Goal: Information Seeking & Learning: Learn about a topic

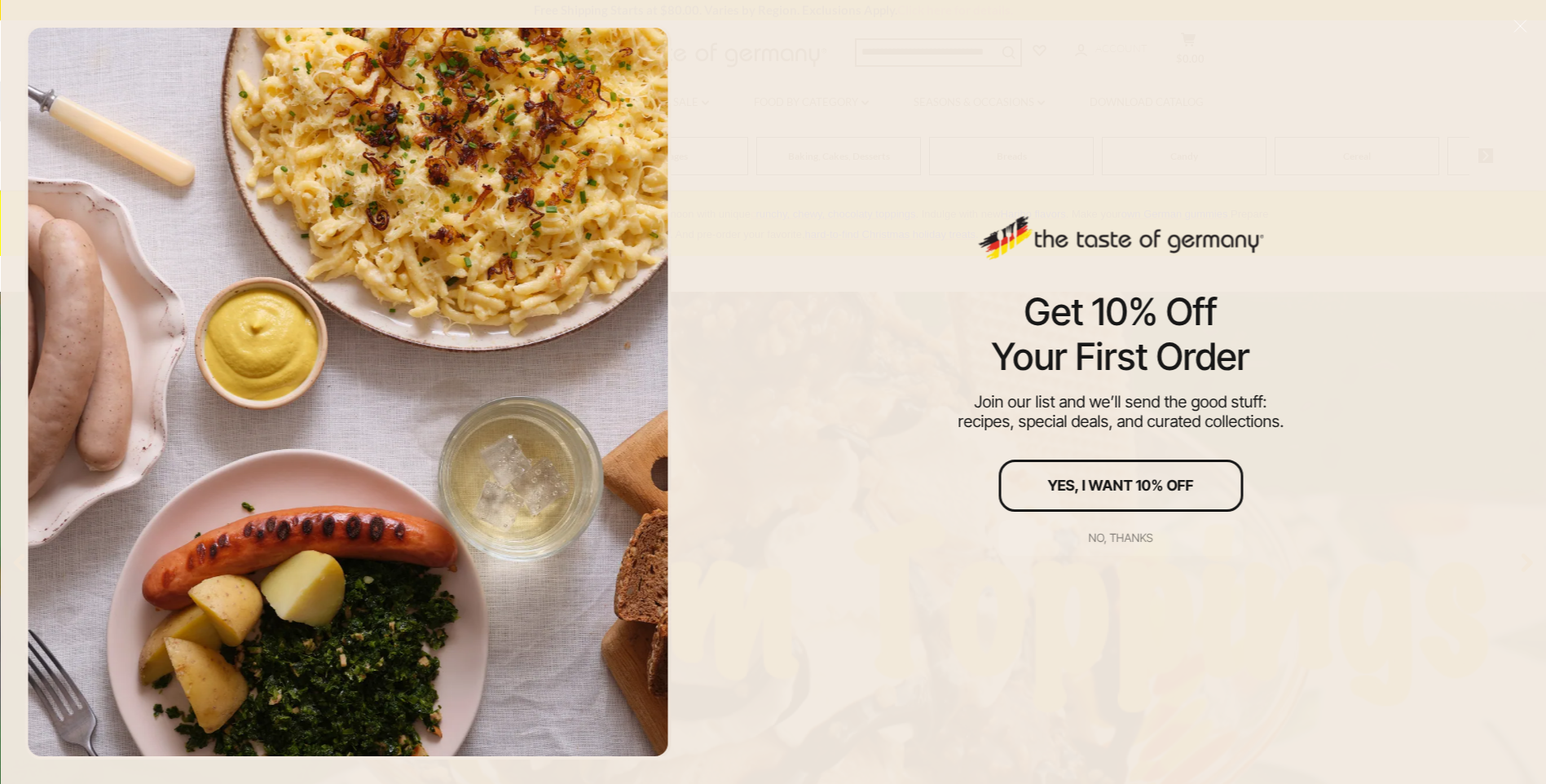
click at [1127, 538] on div "No, thanks" at bounding box center [1121, 538] width 64 height 12
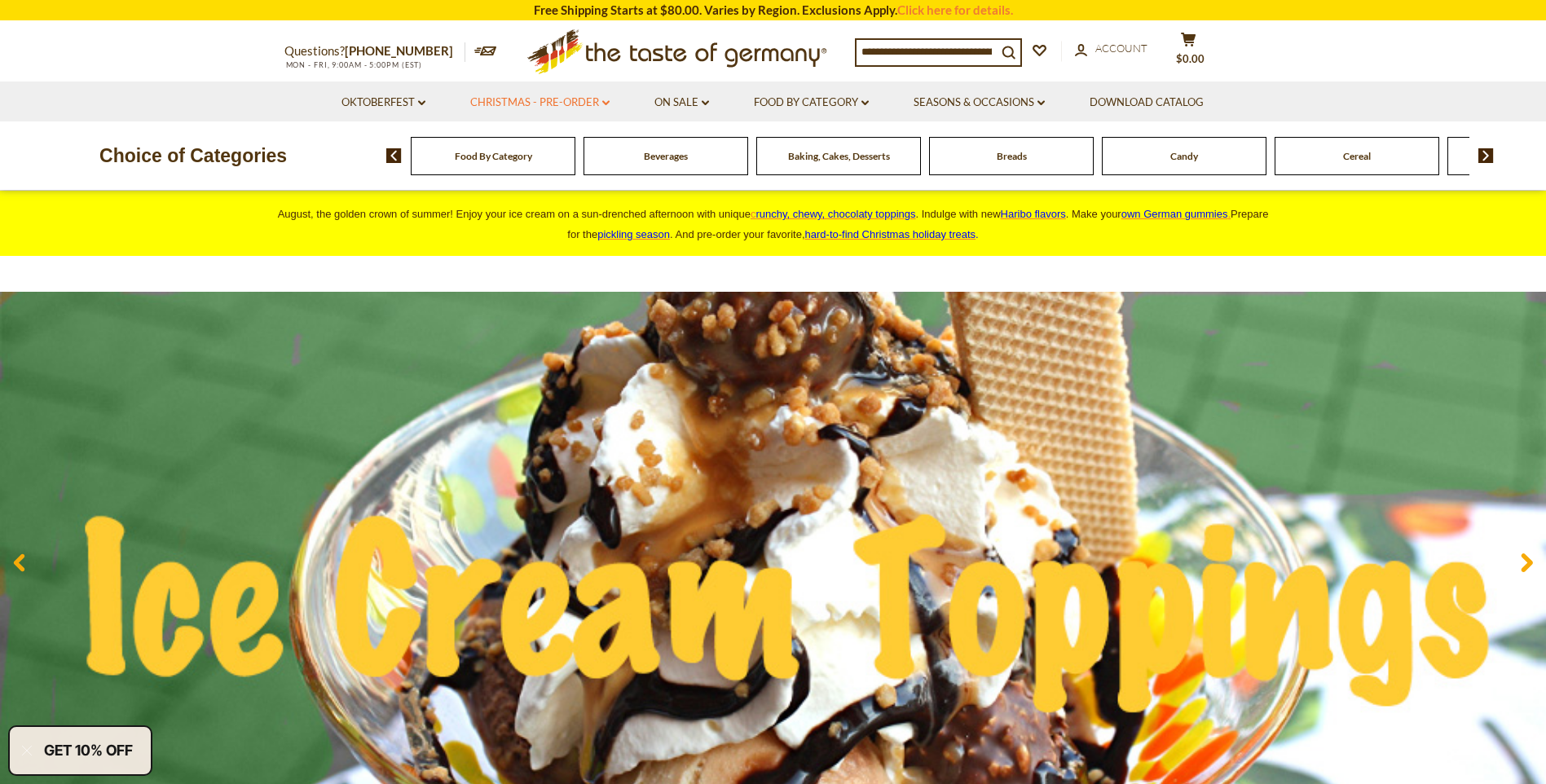
click at [588, 106] on link "Christmas - PRE-ORDER dropdown_arrow" at bounding box center [539, 103] width 139 height 18
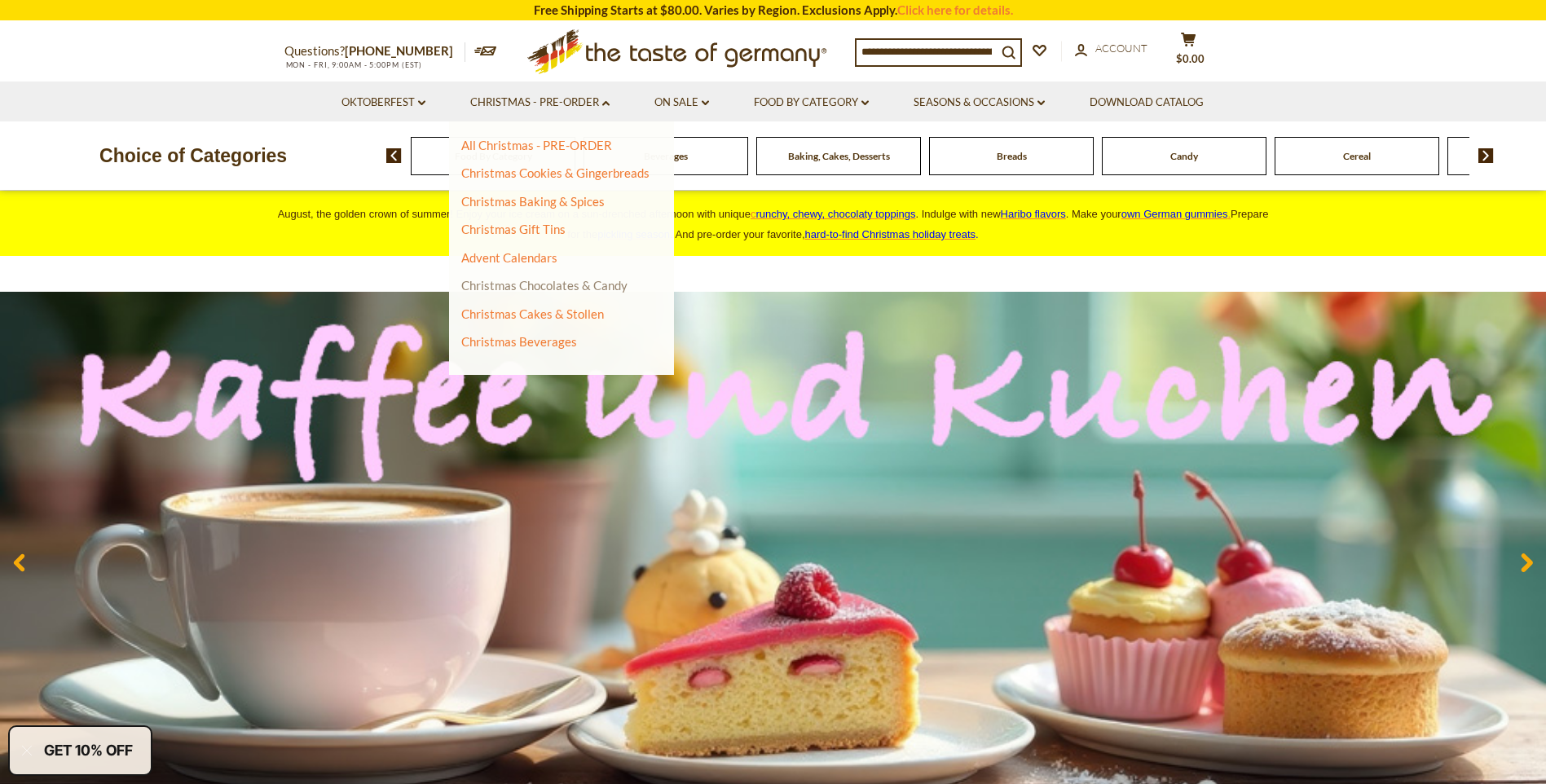
click at [589, 282] on link "Christmas Chocolates & Candy" at bounding box center [544, 285] width 166 height 15
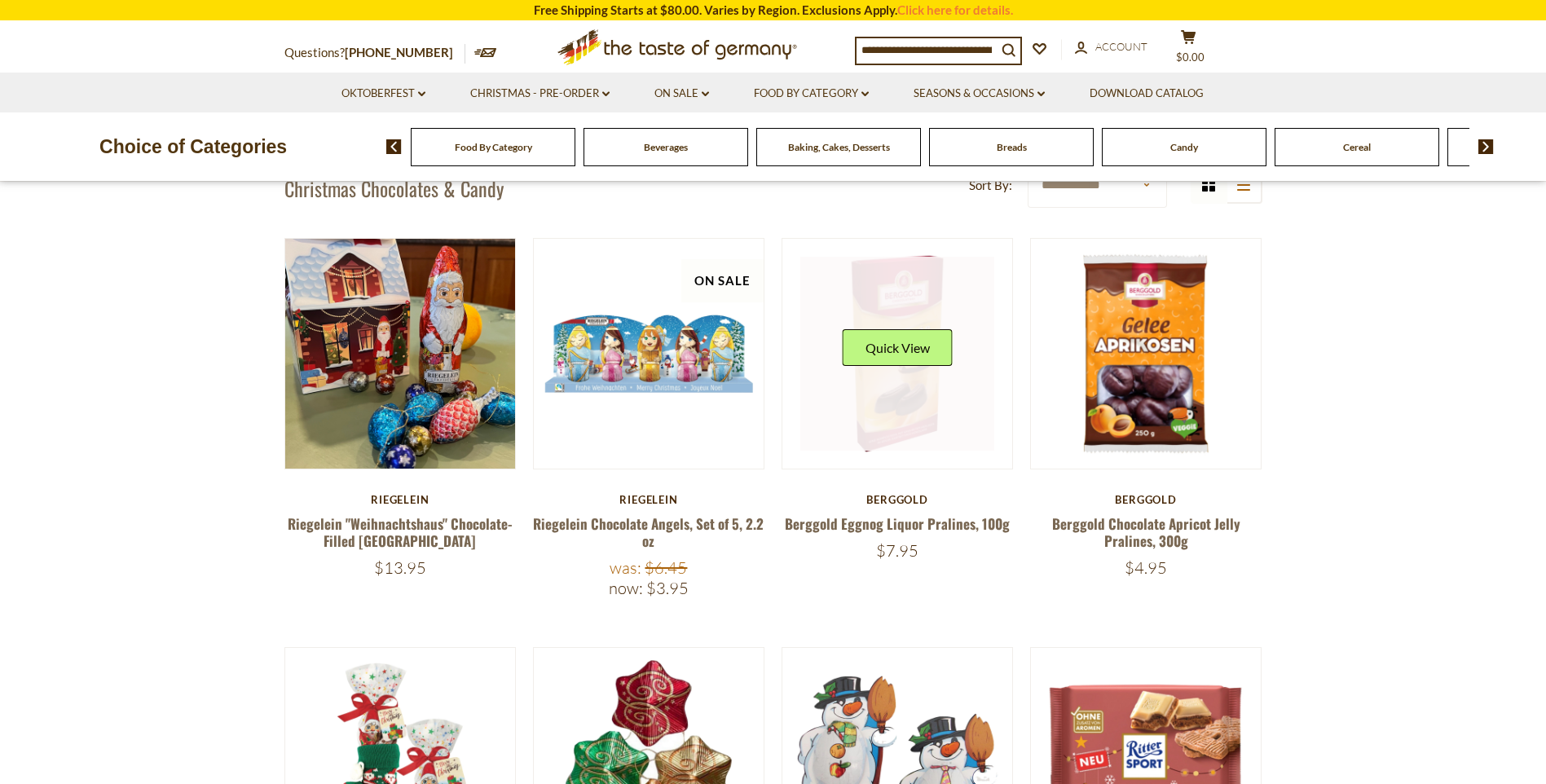
scroll to position [570, 0]
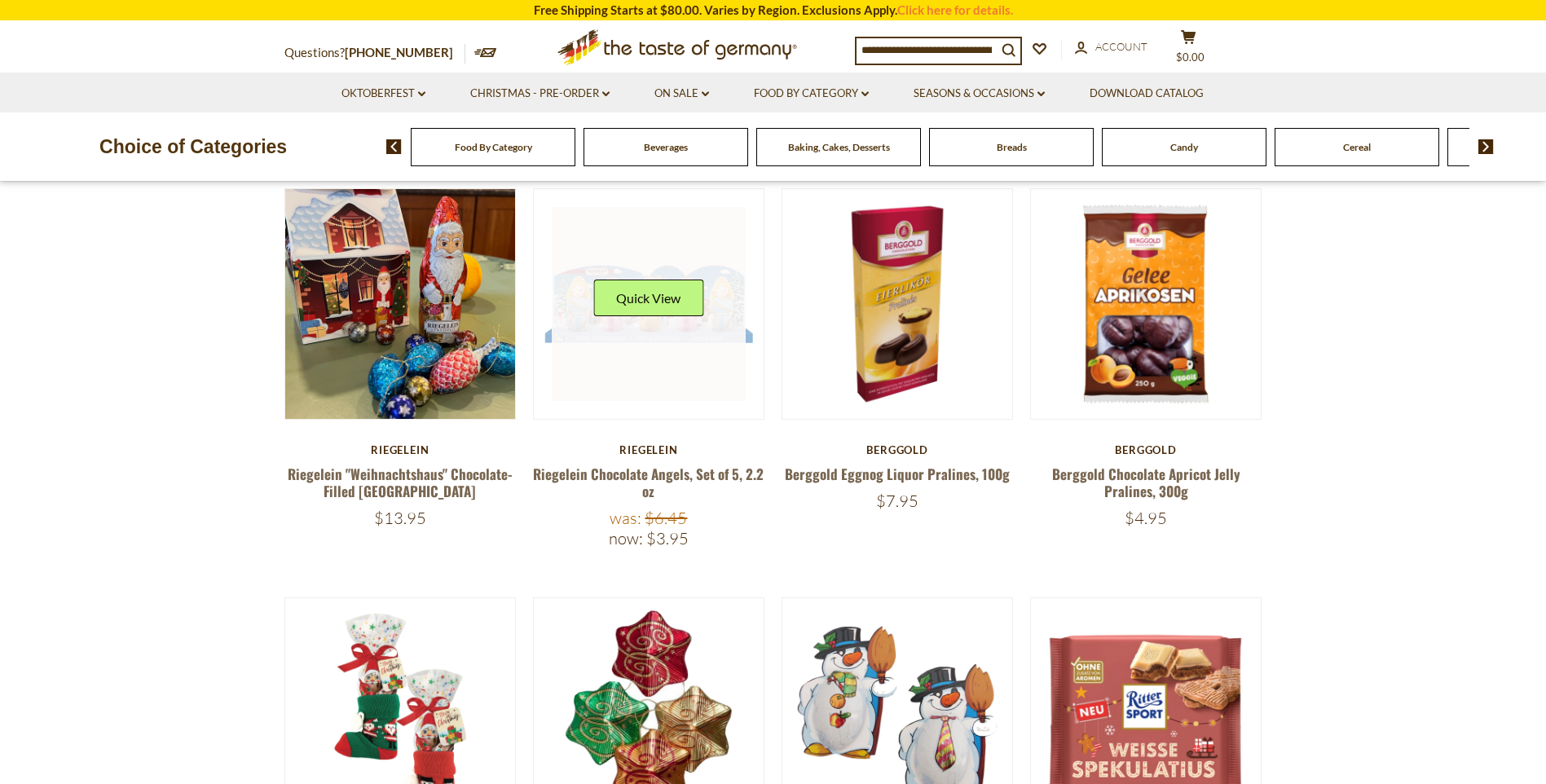
click at [672, 368] on link at bounding box center [649, 304] width 194 height 194
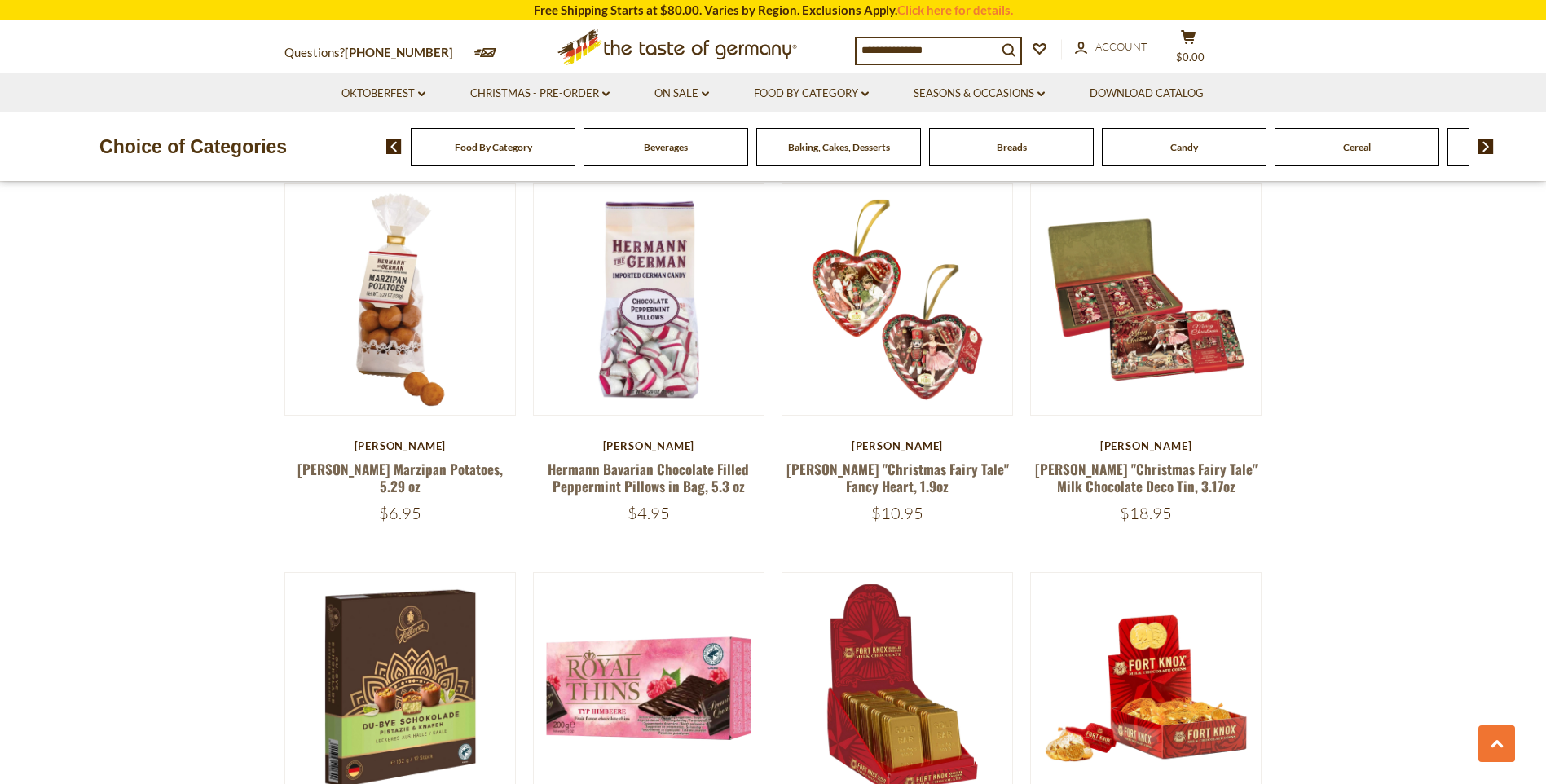
scroll to position [3014, 0]
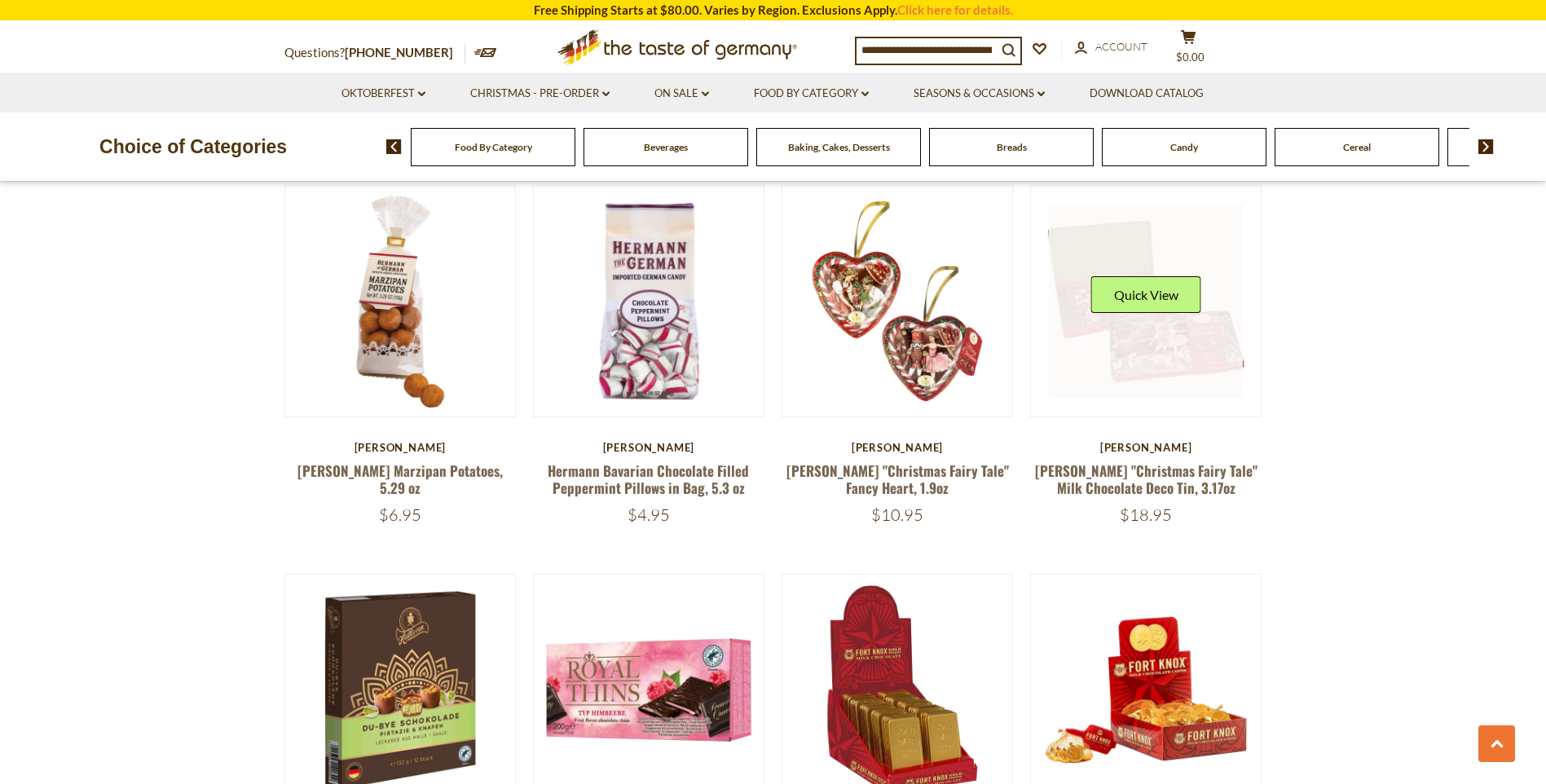
click at [1204, 362] on link at bounding box center [1145, 301] width 194 height 194
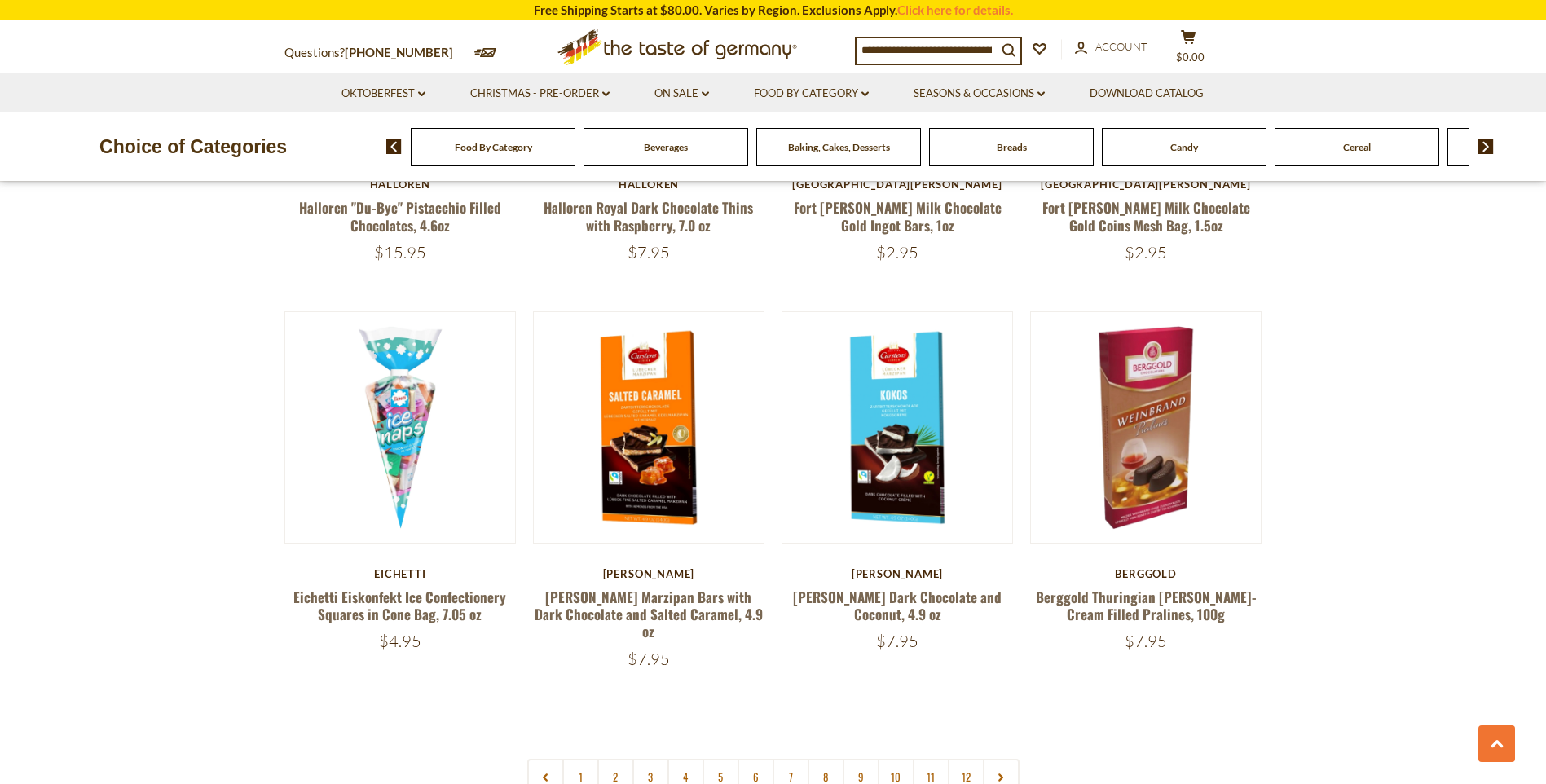
scroll to position [3747, 0]
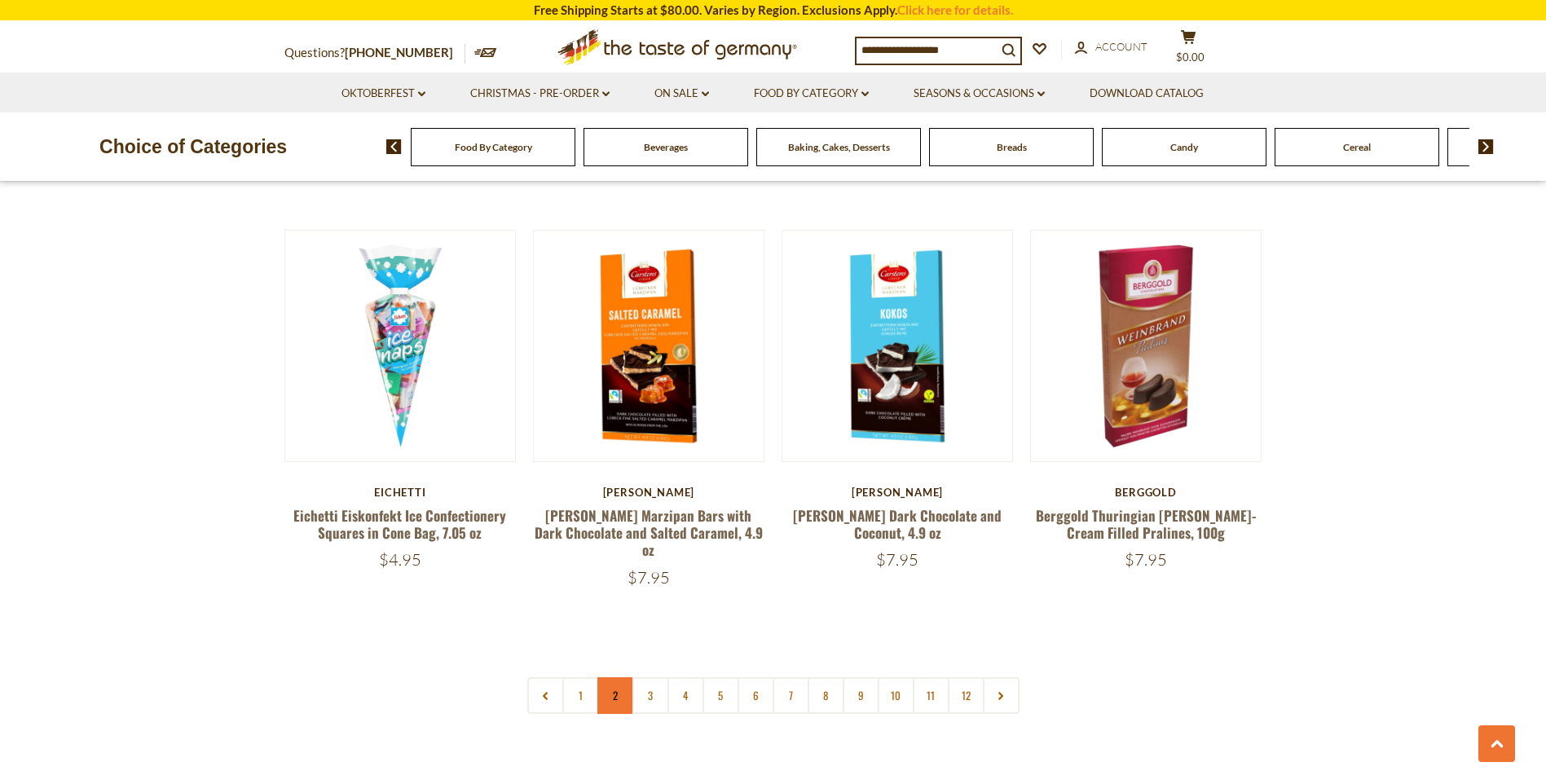
click at [618, 677] on link "2" at bounding box center [615, 695] width 37 height 37
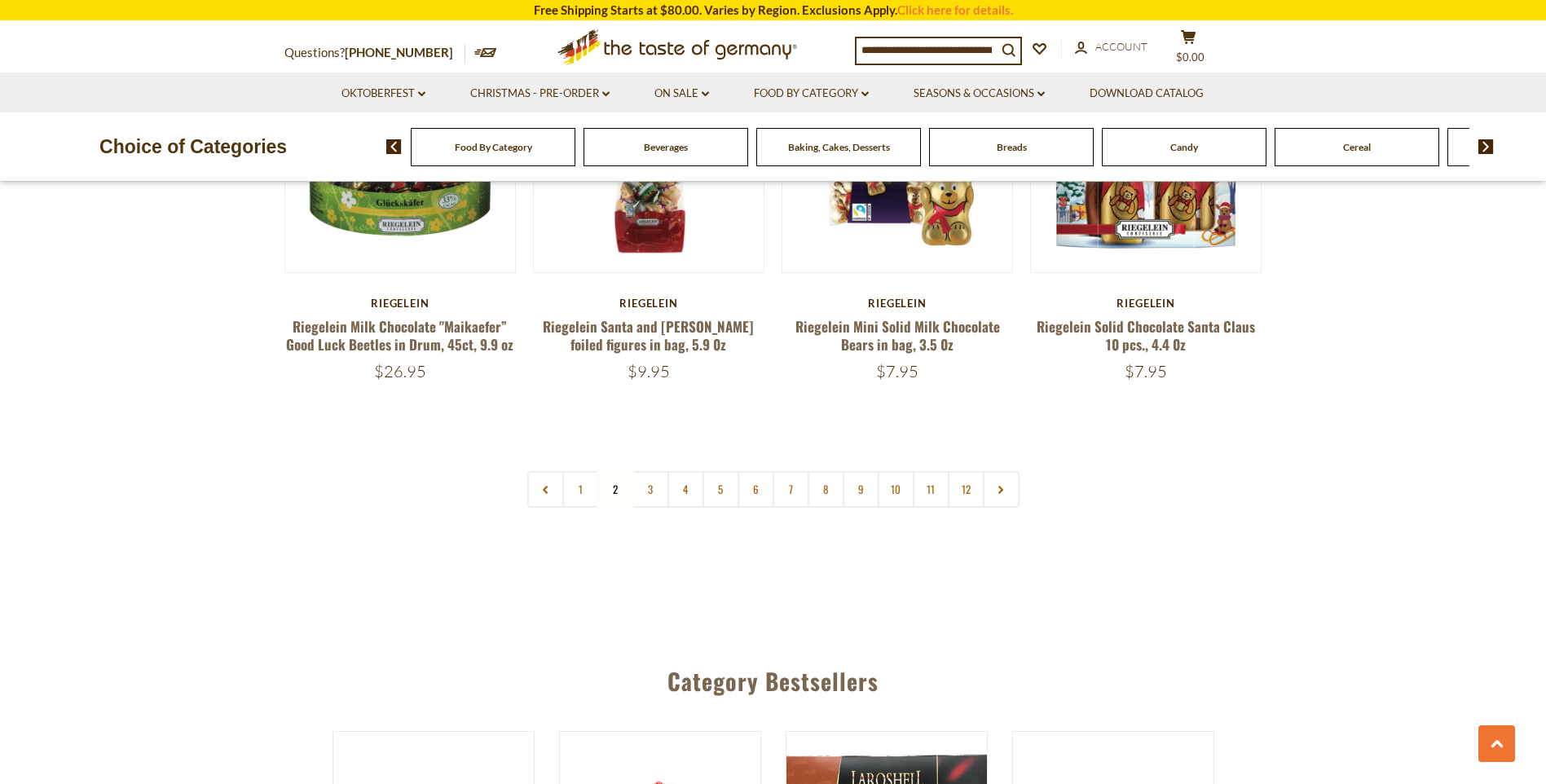
scroll to position [3942, 0]
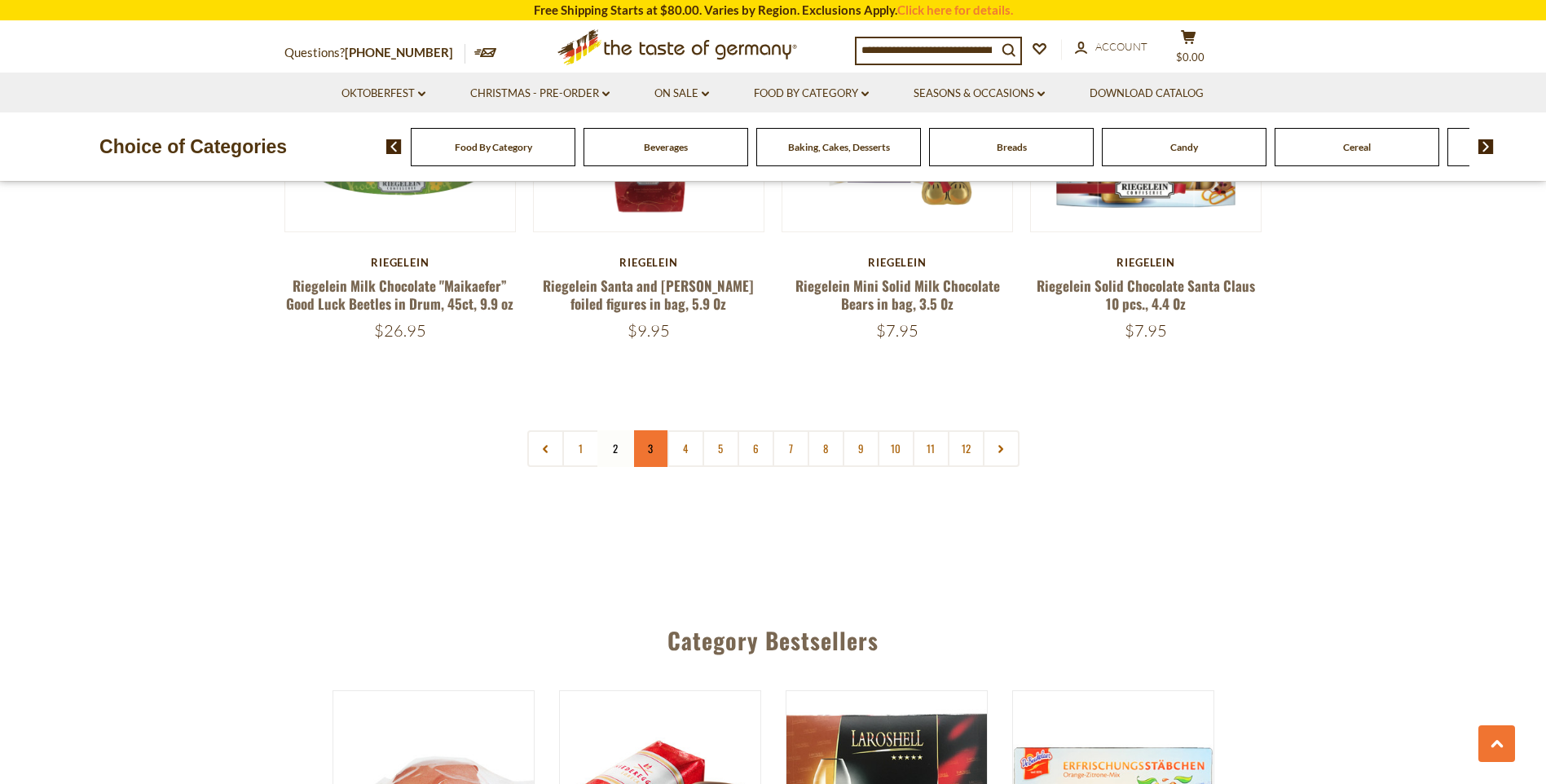
click at [644, 430] on link "3" at bounding box center [650, 448] width 37 height 37
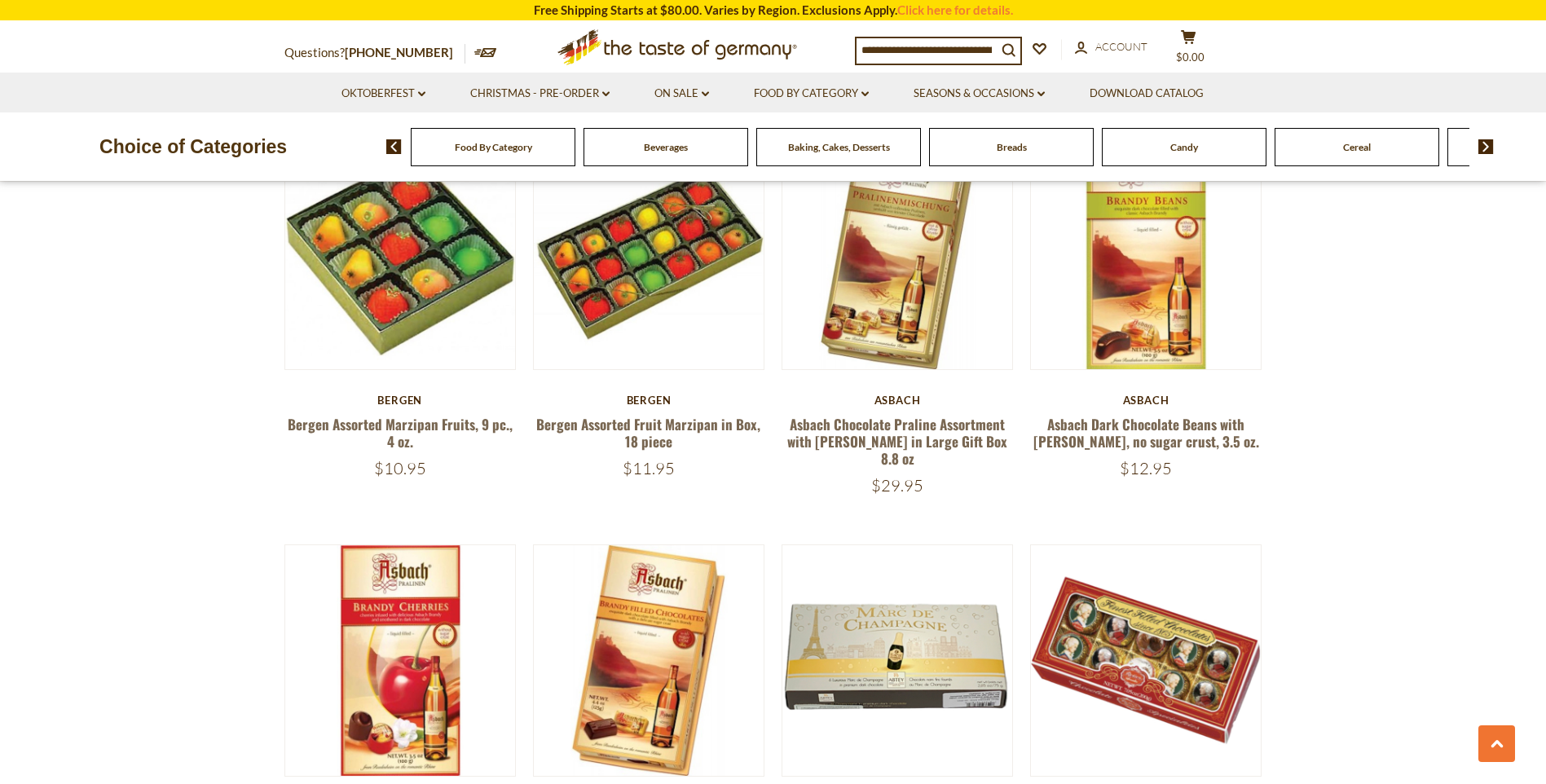
scroll to position [3290, 0]
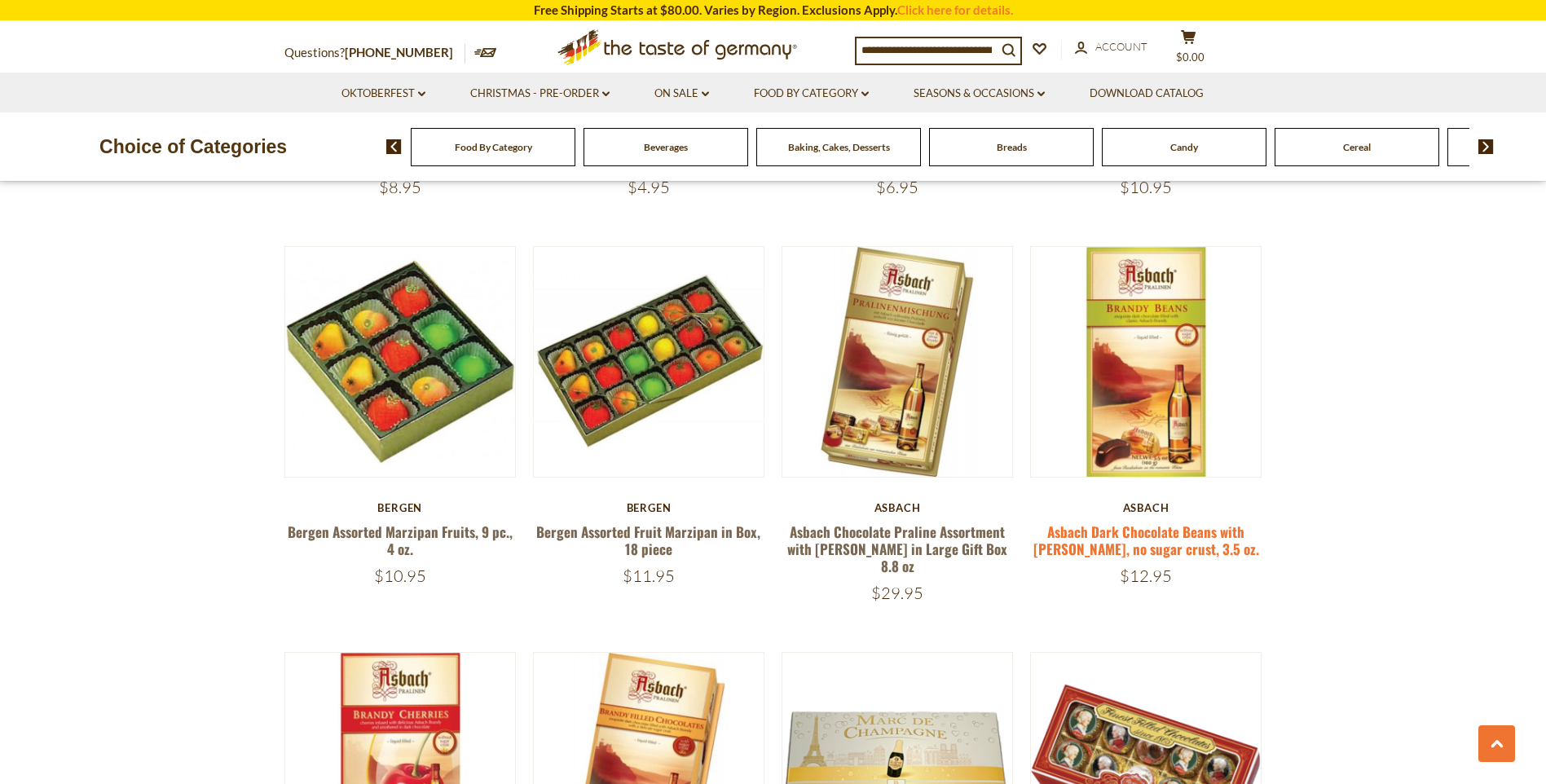
click at [1118, 536] on link "Asbach Dark Chocolate Beans with Brandy, no sugar crust, 3.5 oz." at bounding box center [1146, 540] width 226 height 38
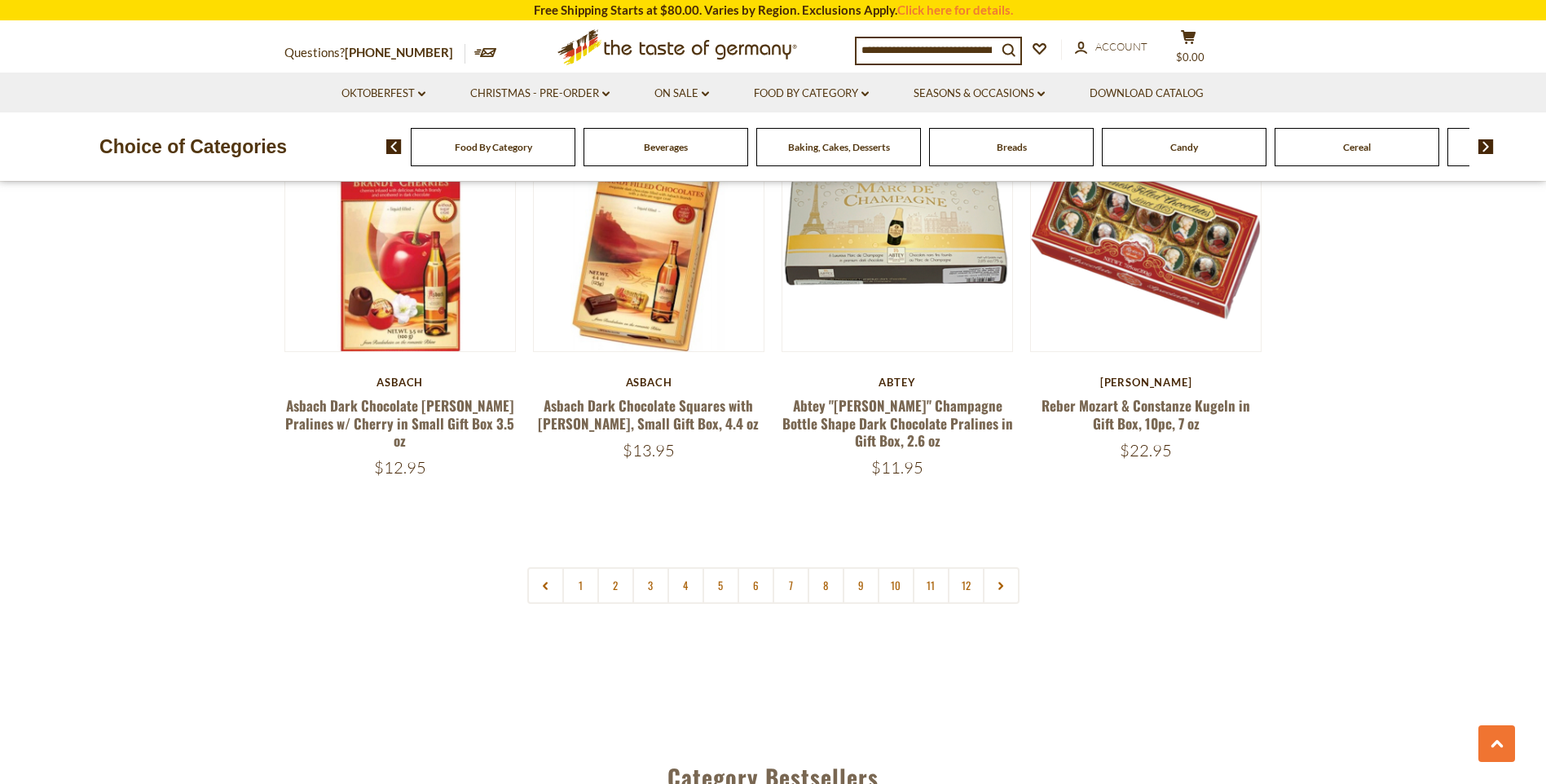
scroll to position [3861, 0]
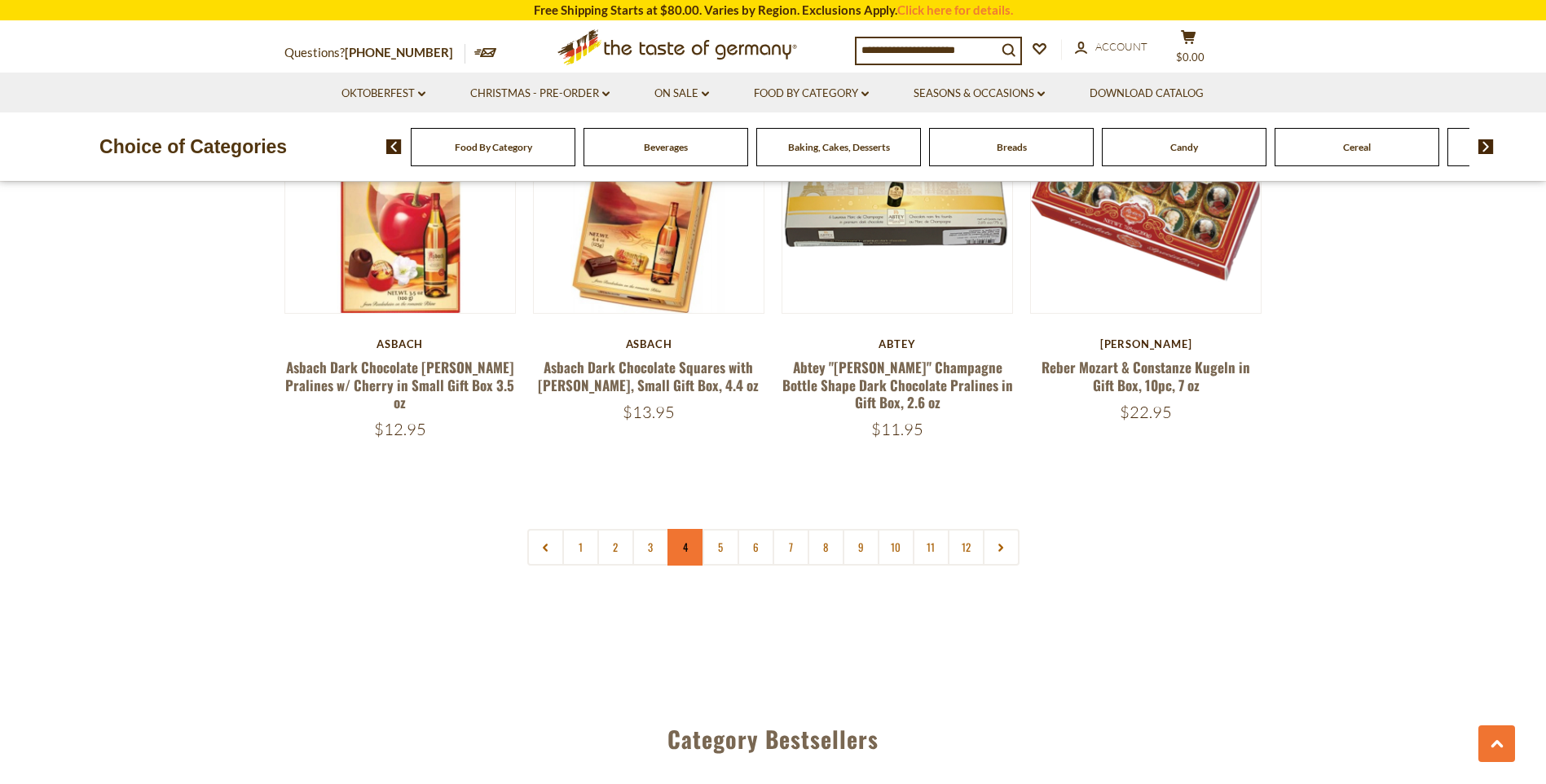
click at [688, 543] on link "4" at bounding box center [685, 547] width 37 height 37
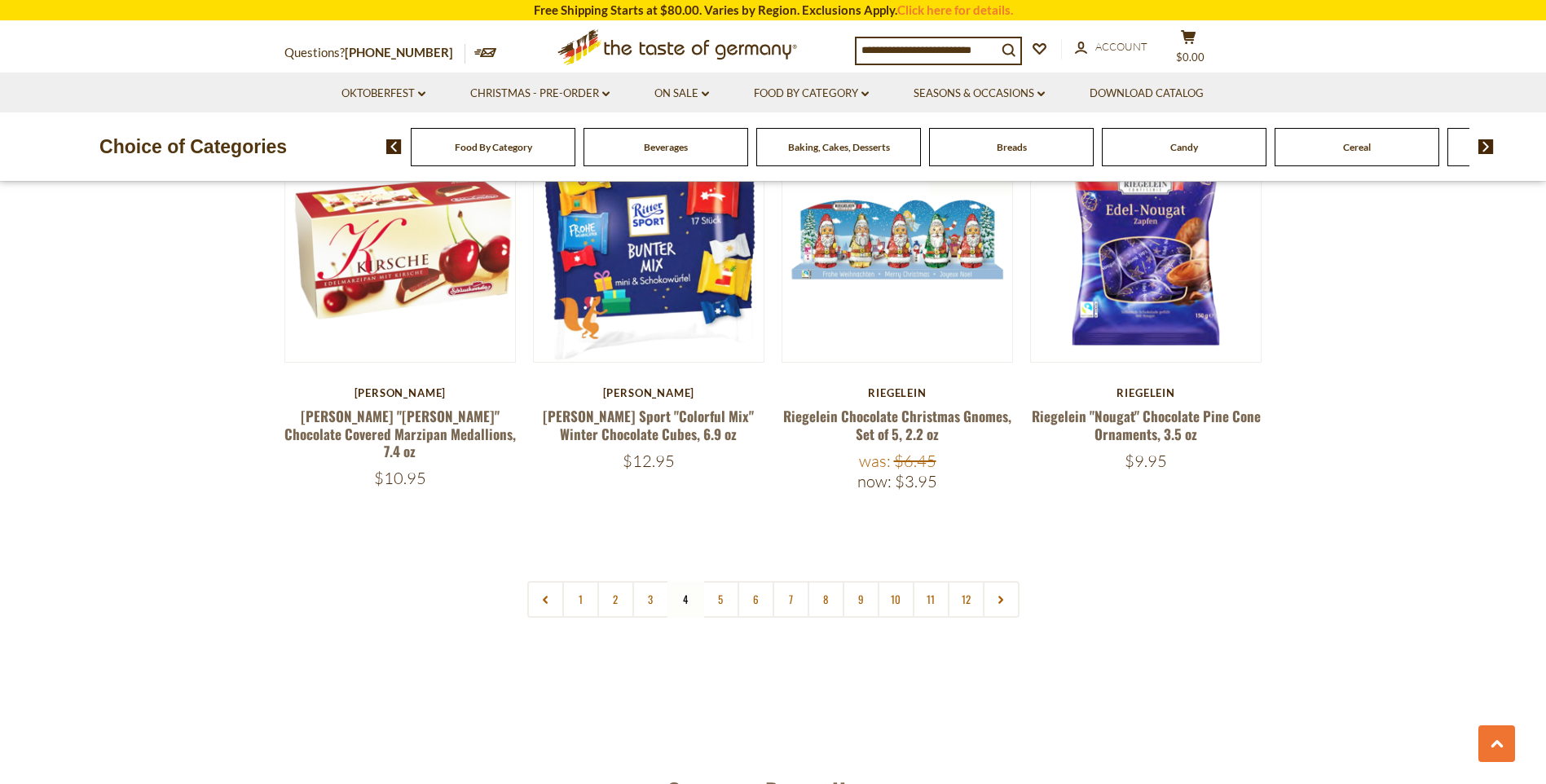
click at [712, 580] on link "5" at bounding box center [720, 598] width 37 height 37
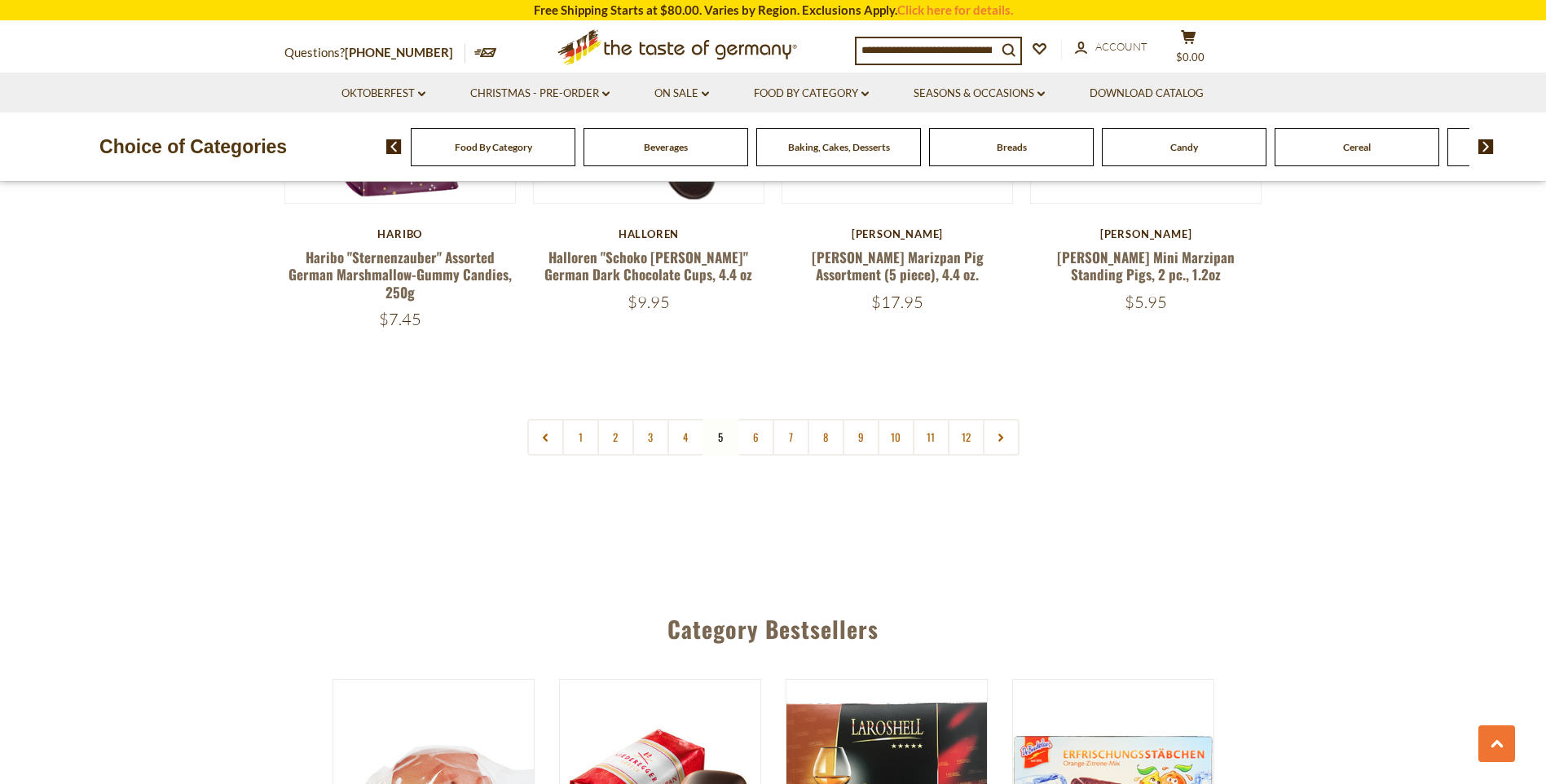
scroll to position [3942, 0]
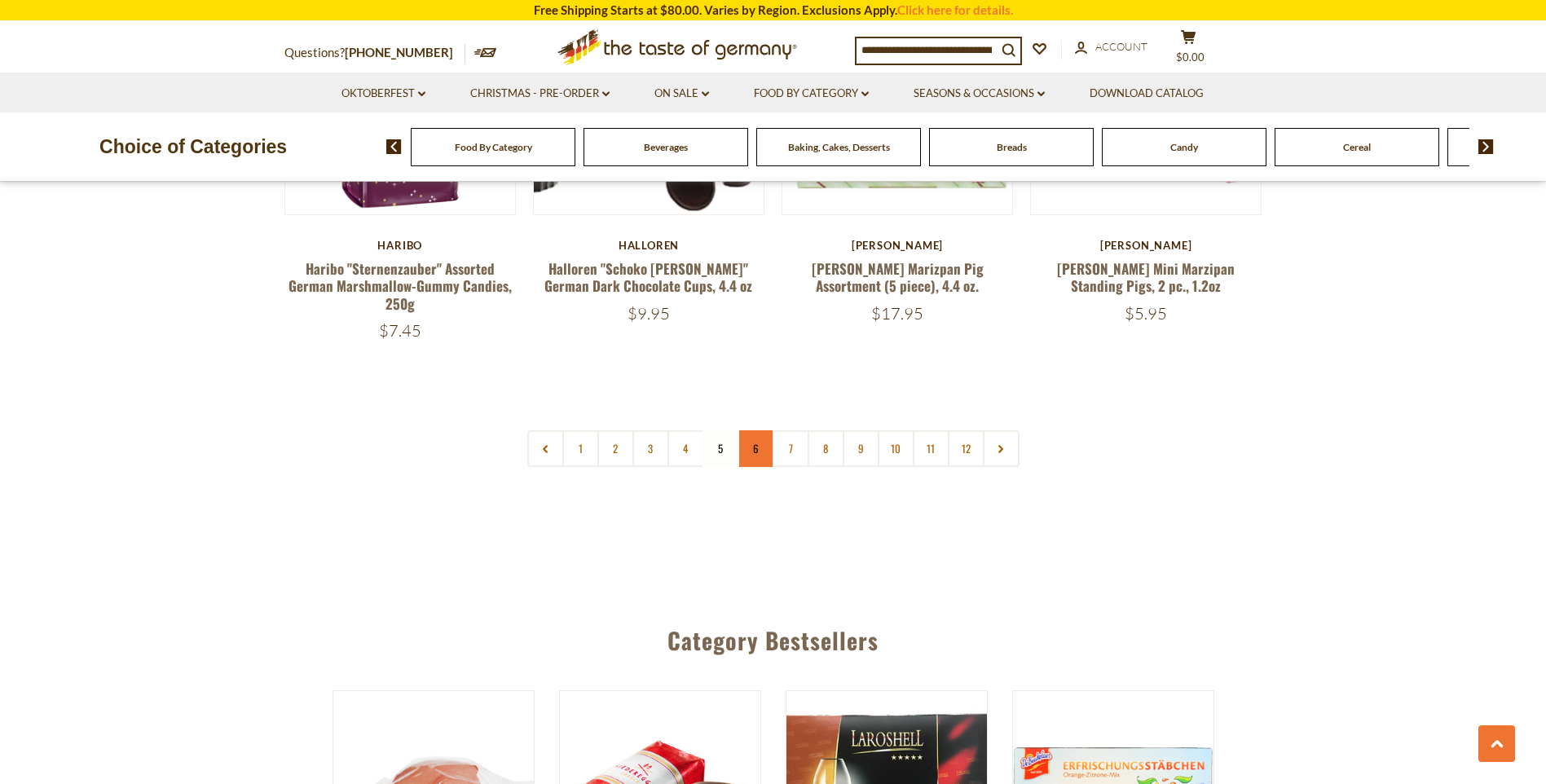
click at [750, 430] on link "6" at bounding box center [756, 448] width 37 height 37
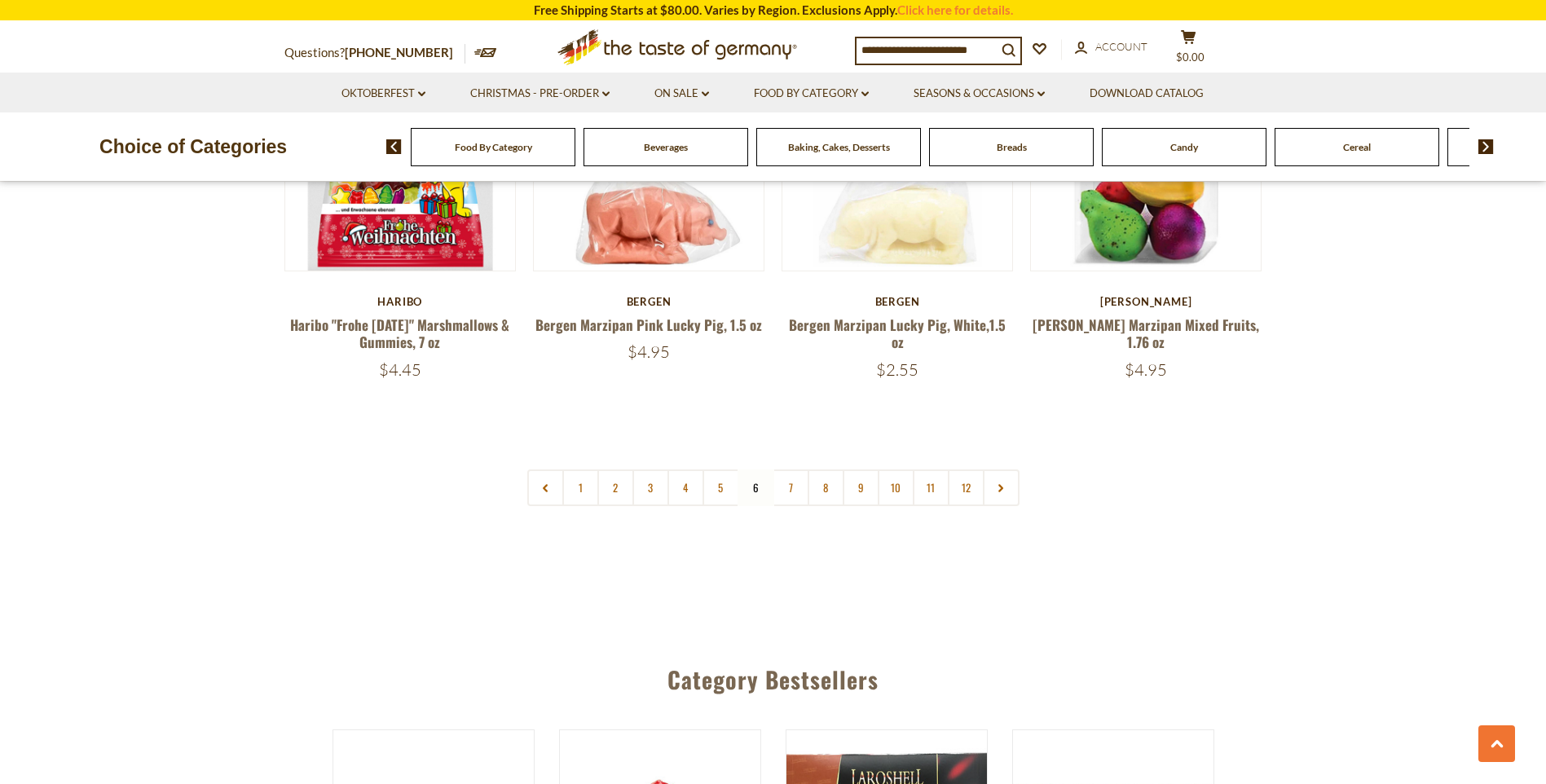
scroll to position [4023, 0]
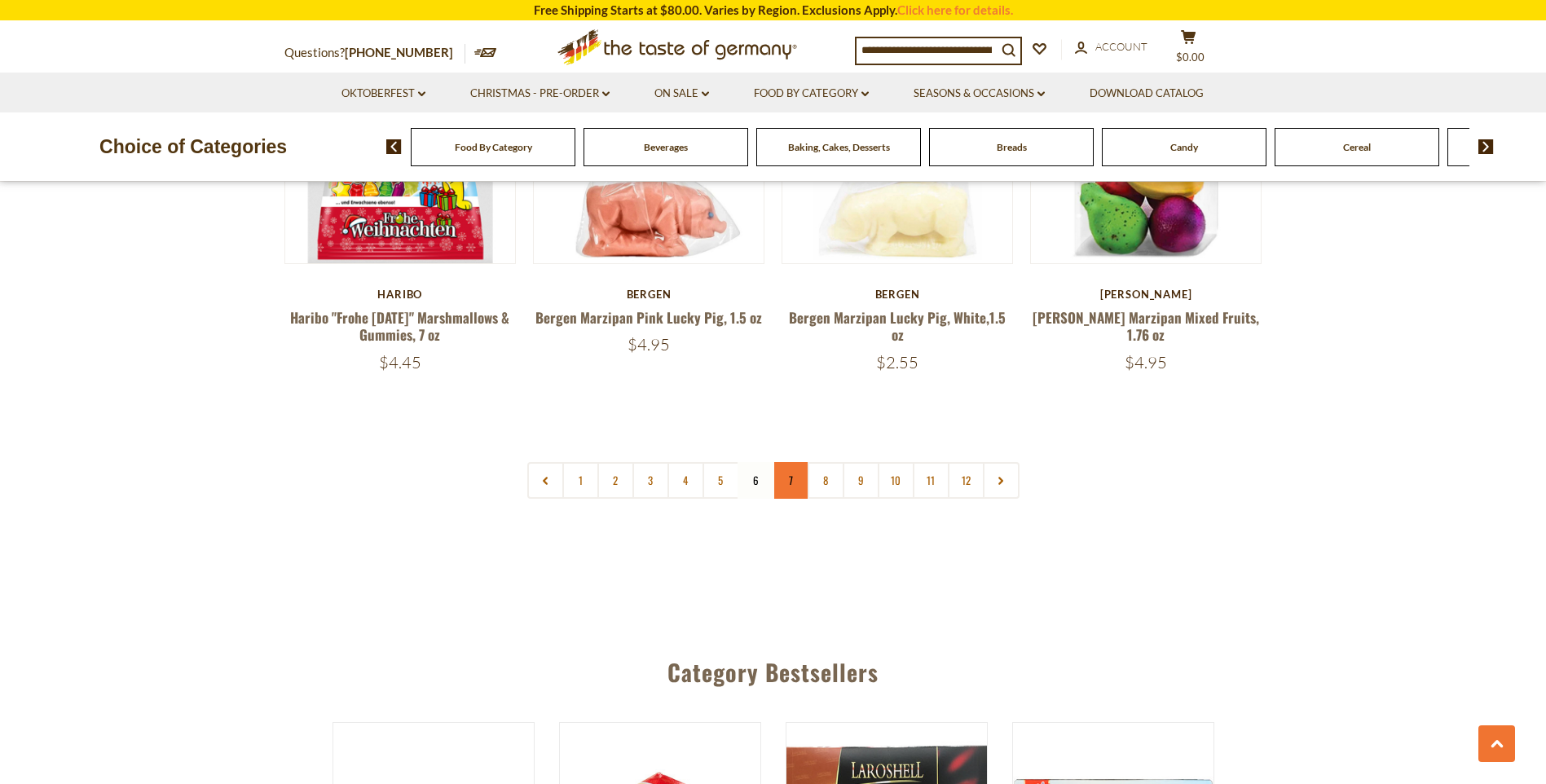
click at [785, 462] on link "7" at bounding box center [790, 479] width 37 height 37
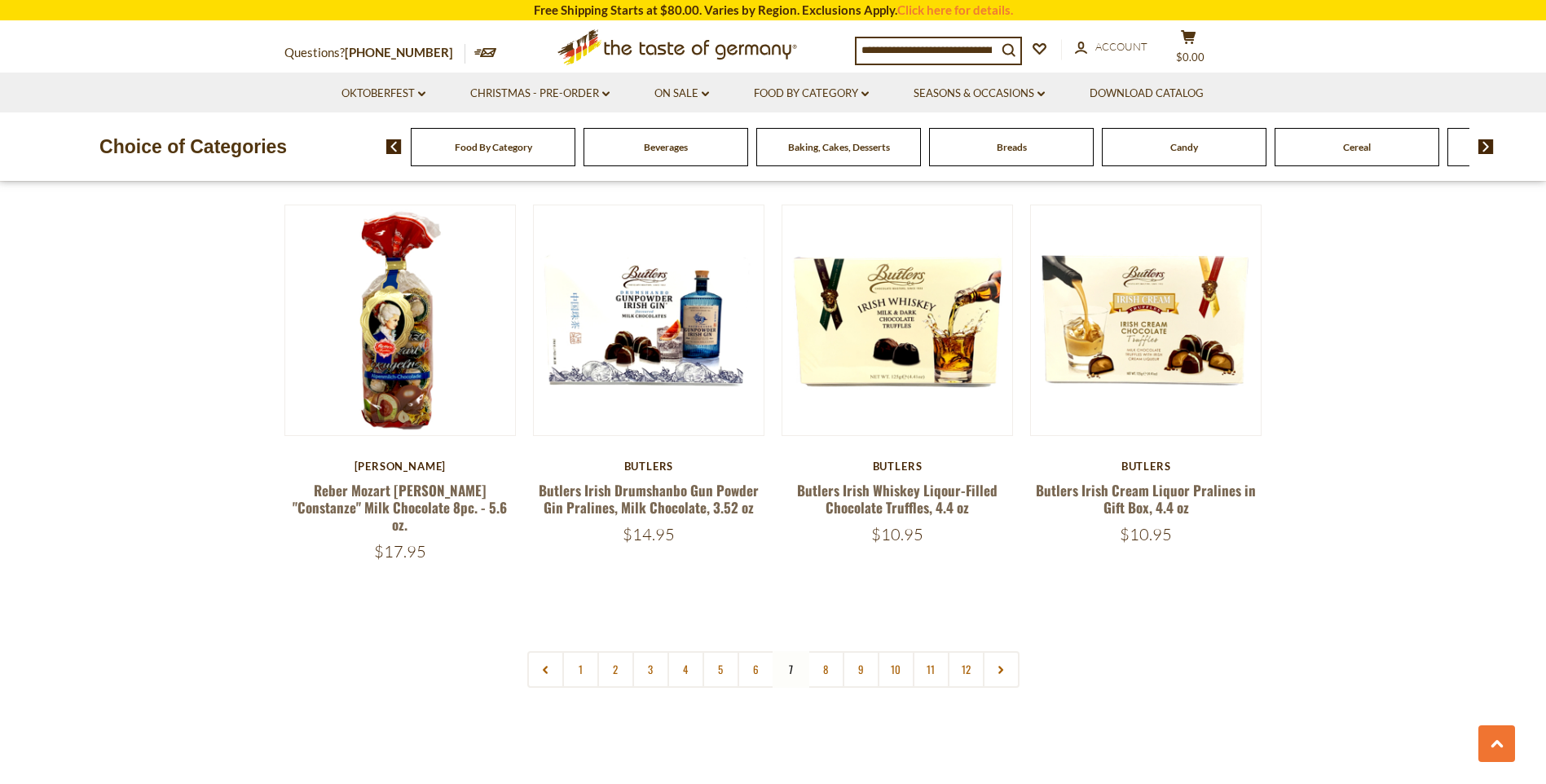
scroll to position [3779, 0]
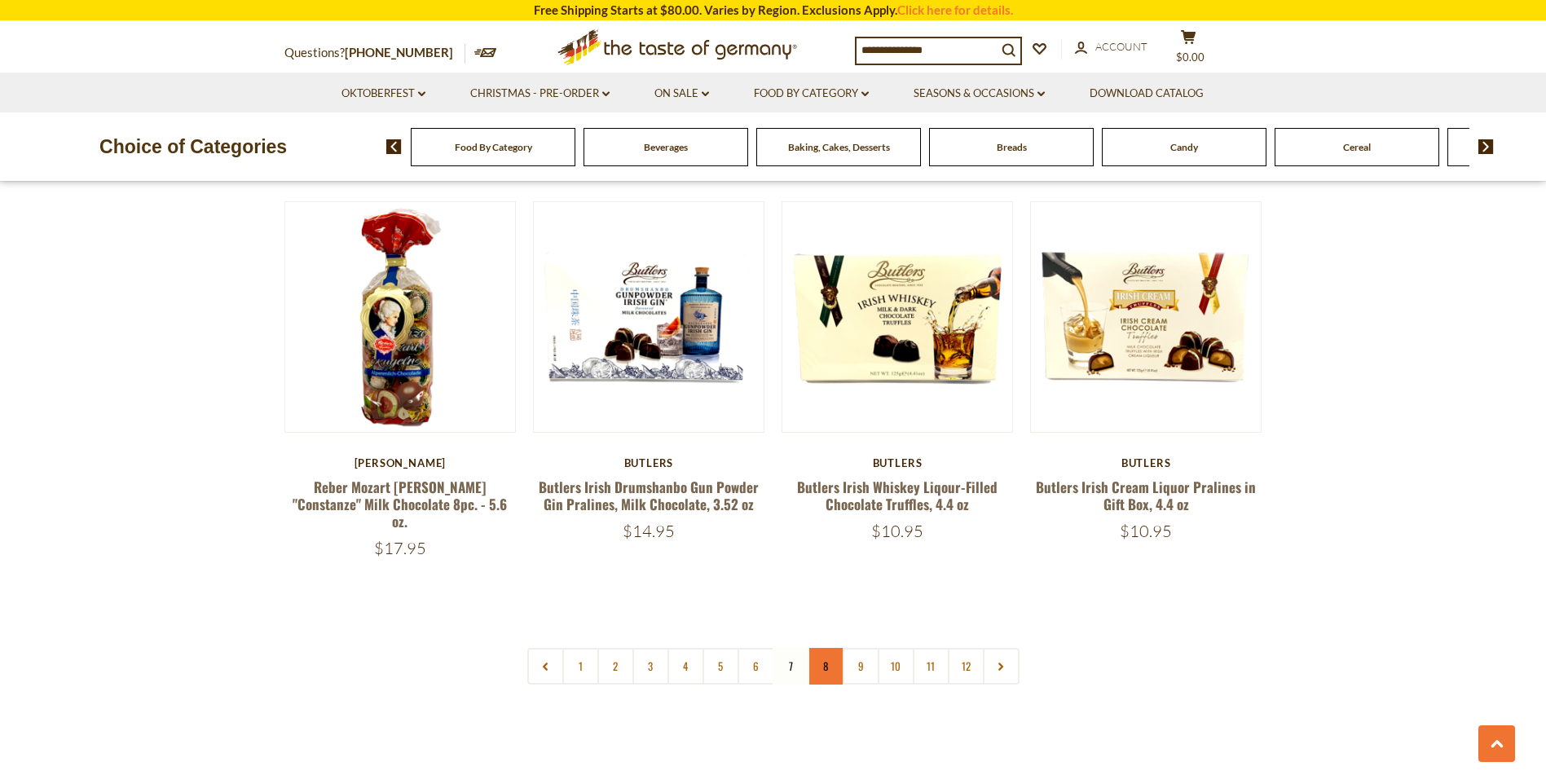
click at [832, 648] on link "8" at bounding box center [826, 665] width 37 height 37
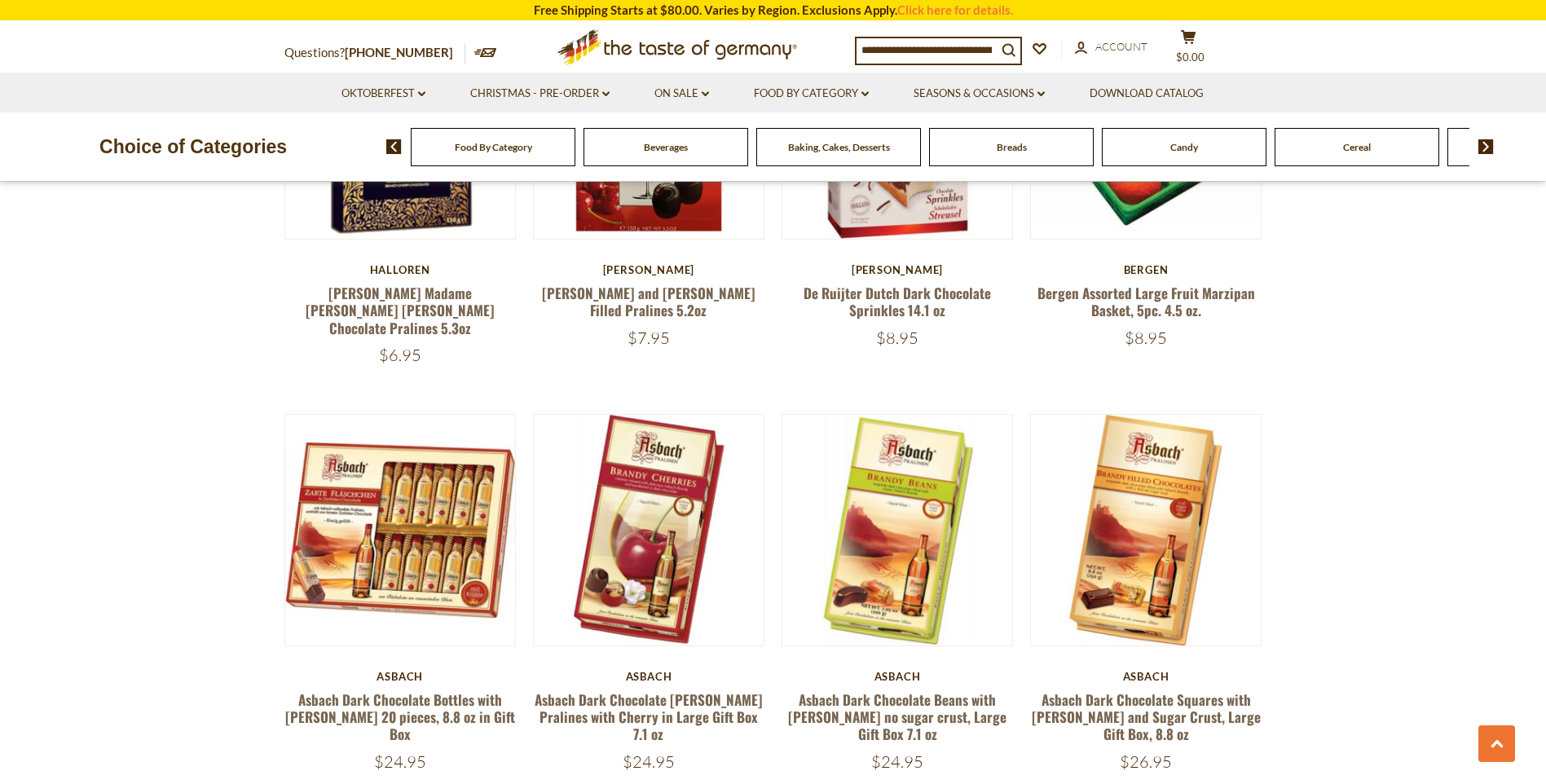
scroll to position [2801, 0]
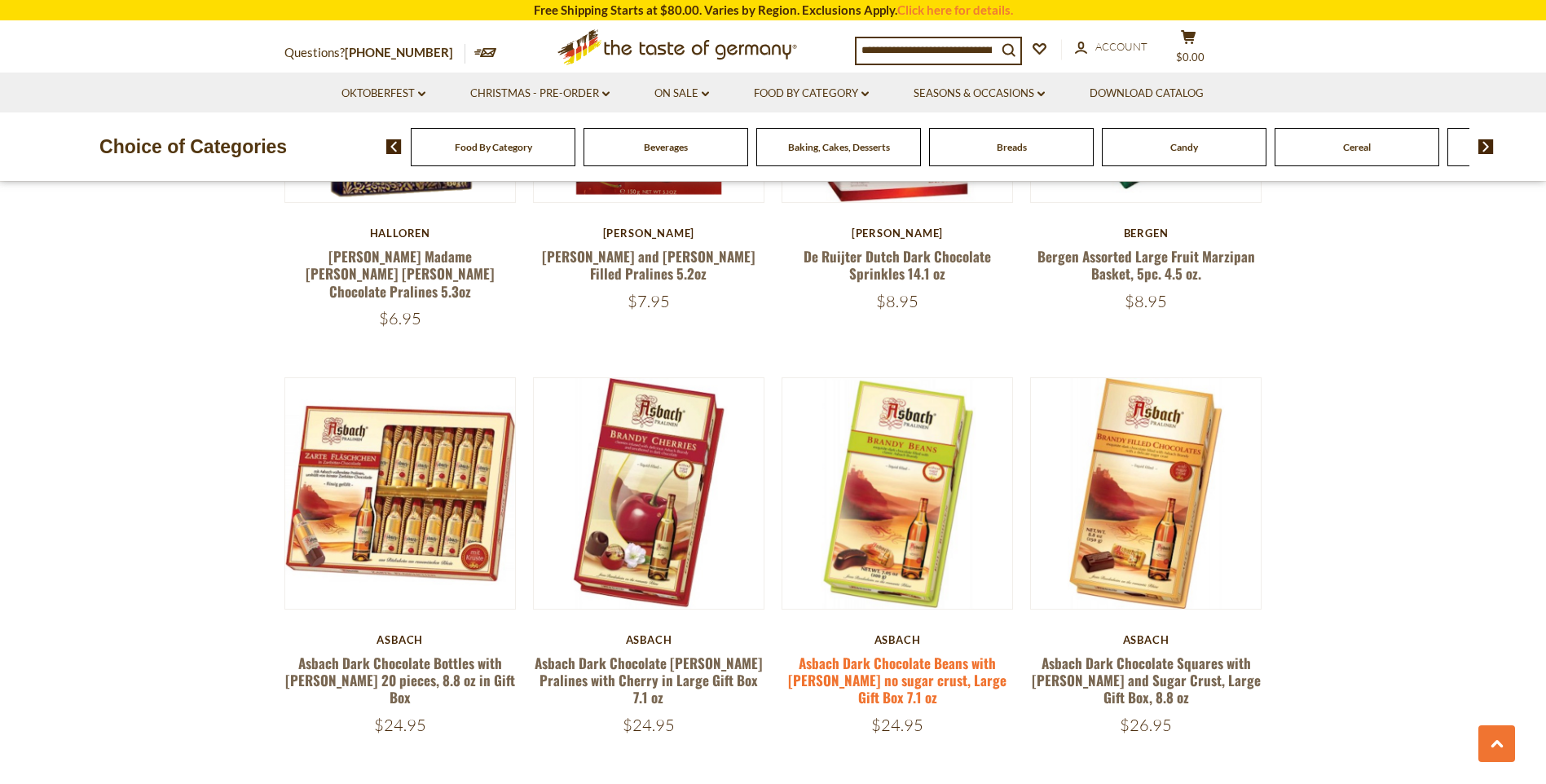
click at [903, 653] on link "Asbach Dark Chocolate Beans with [PERSON_NAME] no sugar crust, Large Gift Box 7…" at bounding box center [897, 680] width 219 height 55
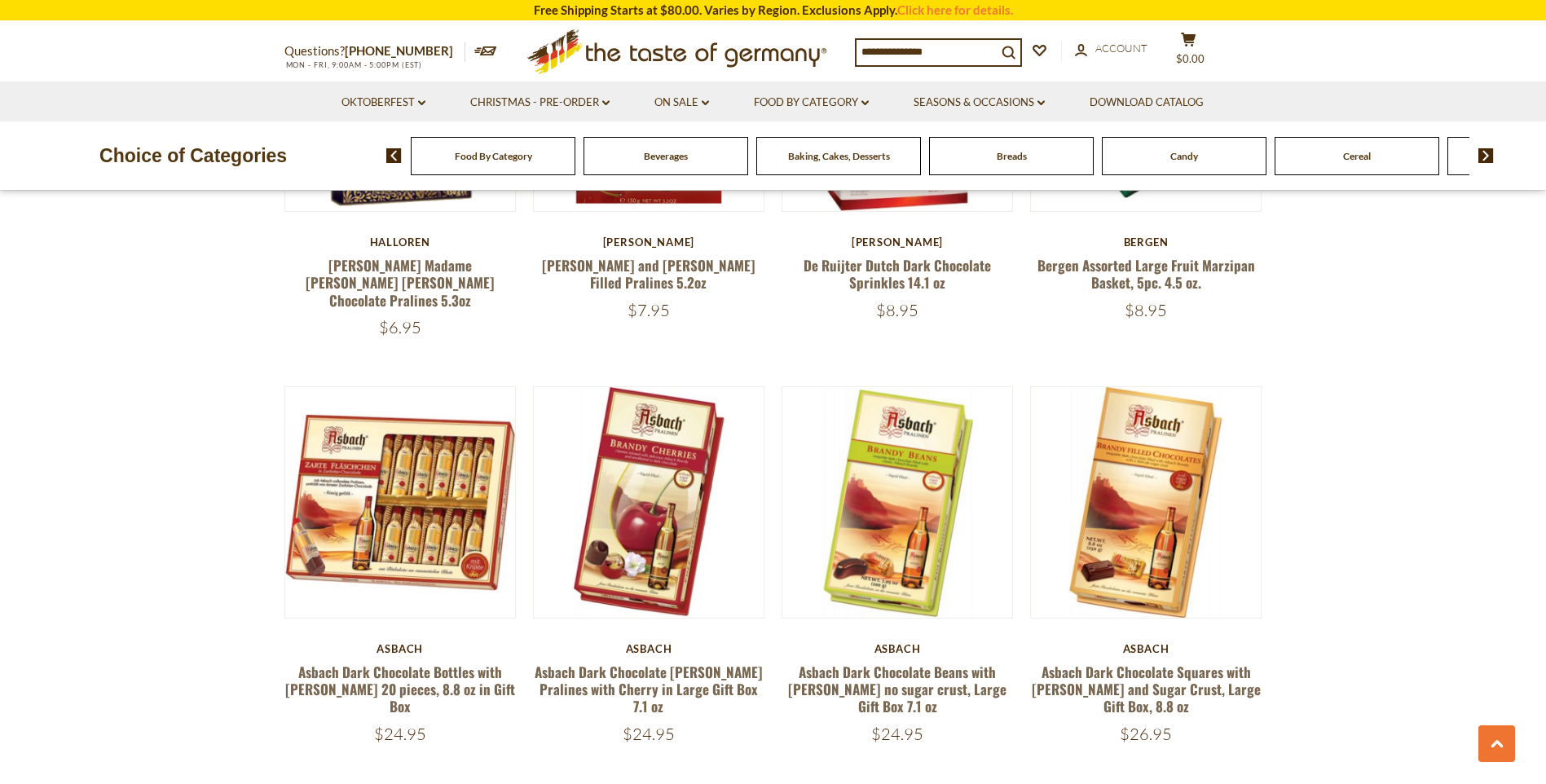
scroll to position [2801, 0]
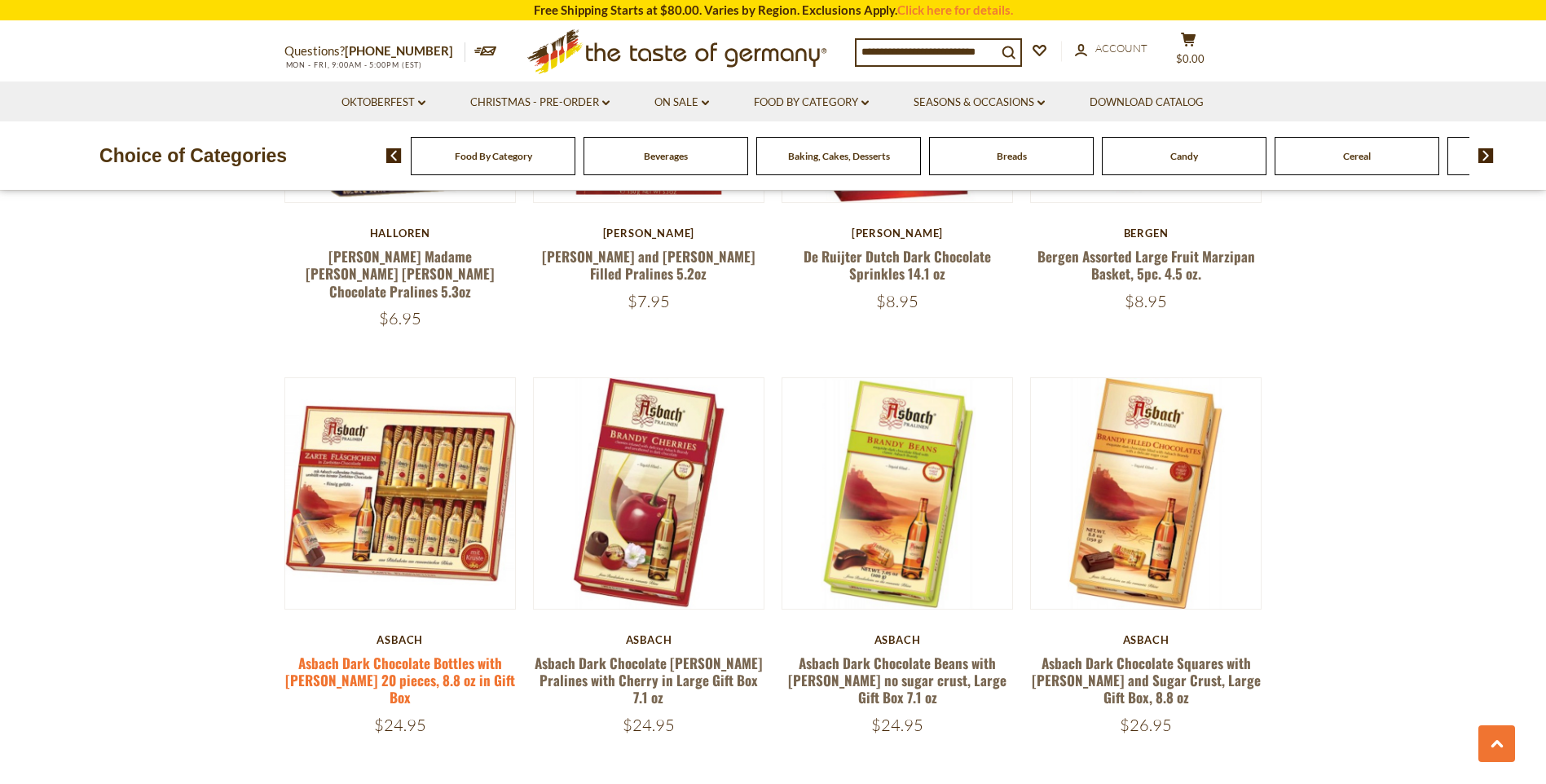
click at [473, 653] on link "Asbach Dark Chocolate Bottles with [PERSON_NAME] 20 pieces, 8.8 oz in Gift Box" at bounding box center [400, 680] width 229 height 55
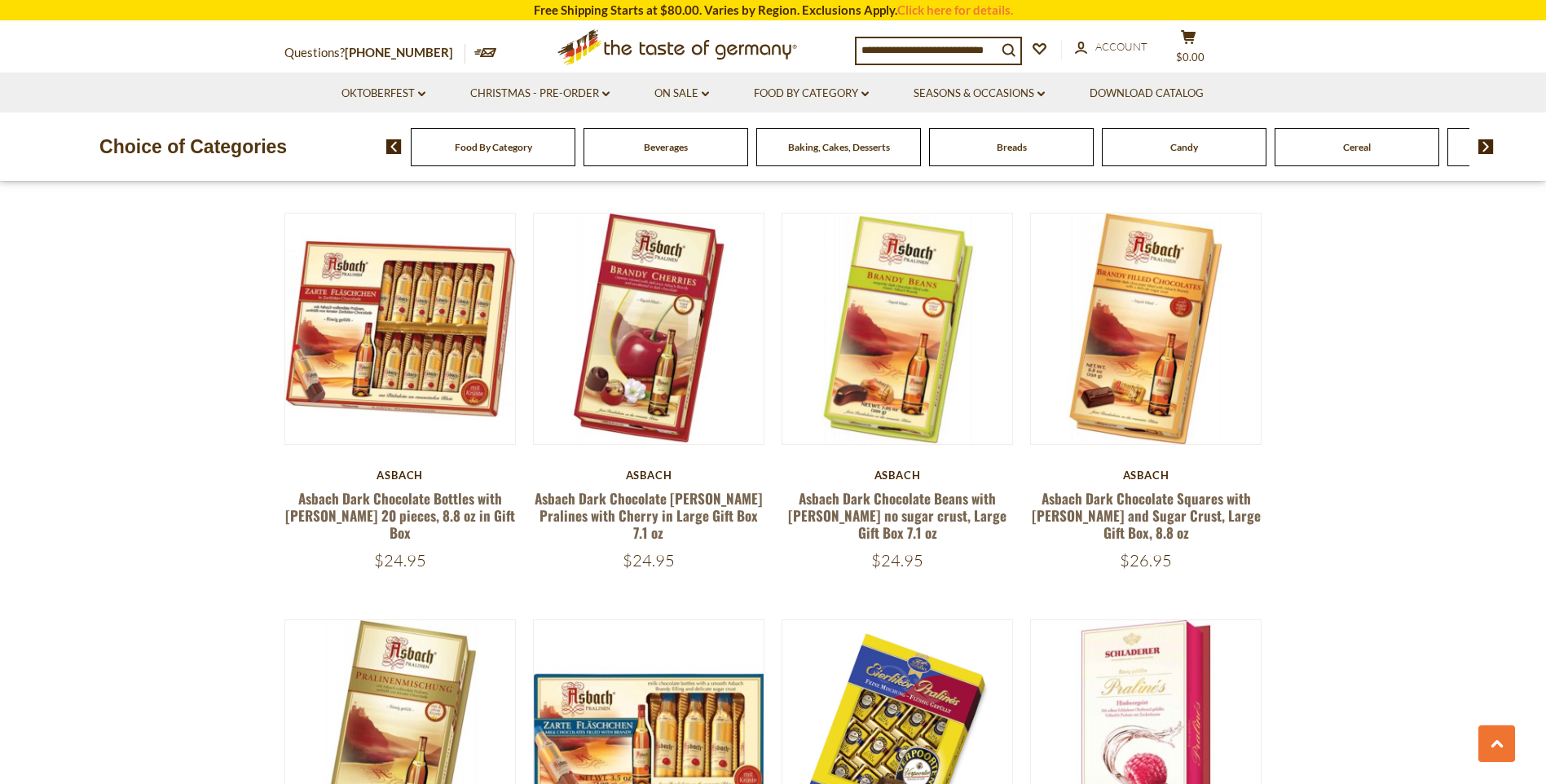
scroll to position [2964, 0]
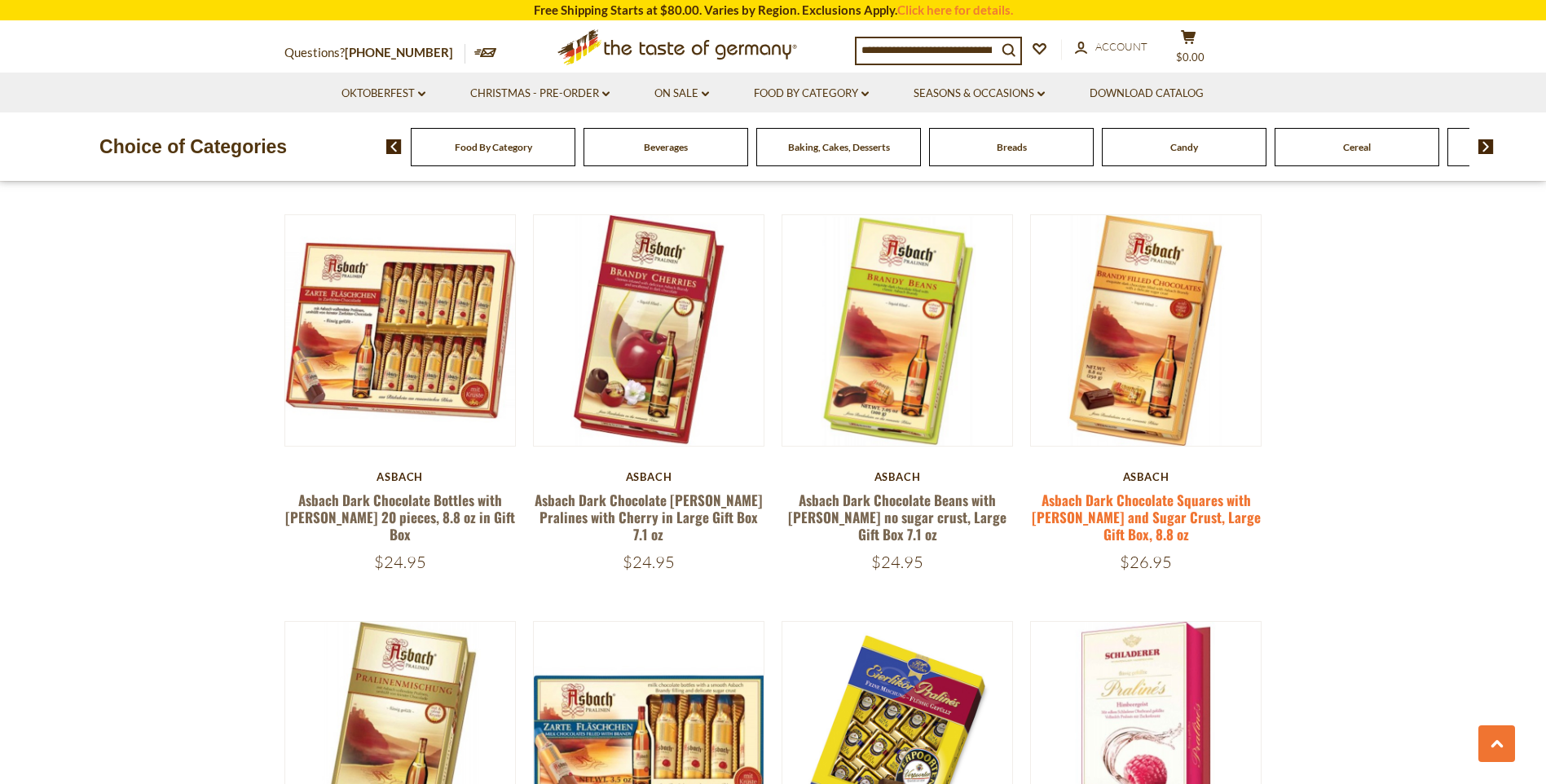
click at [1170, 489] on link "Asbach Dark Chocolate Squares with [PERSON_NAME] and Sugar Crust, Large Gift Bo…" at bounding box center [1146, 517] width 229 height 55
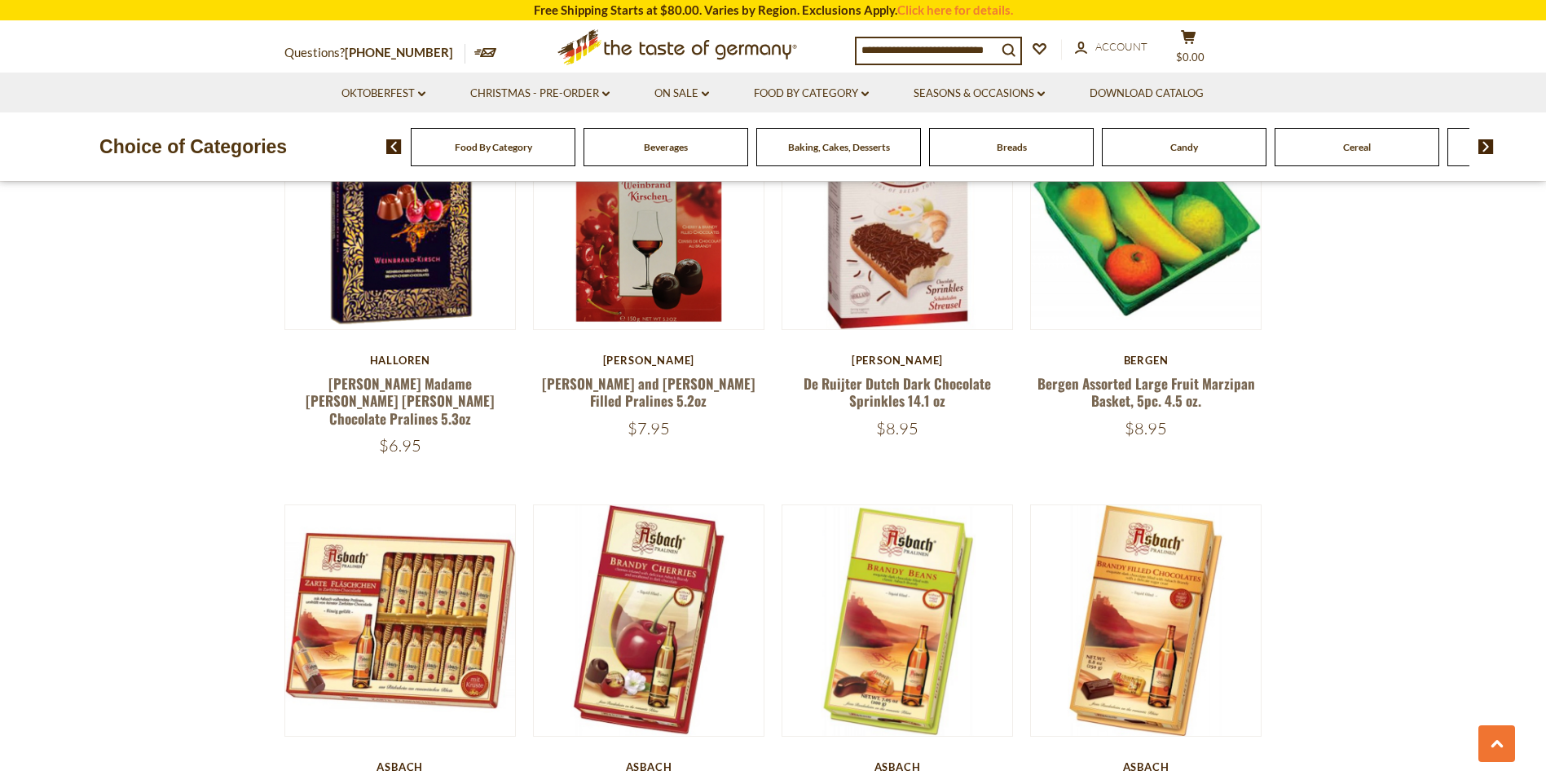
scroll to position [2720, 0]
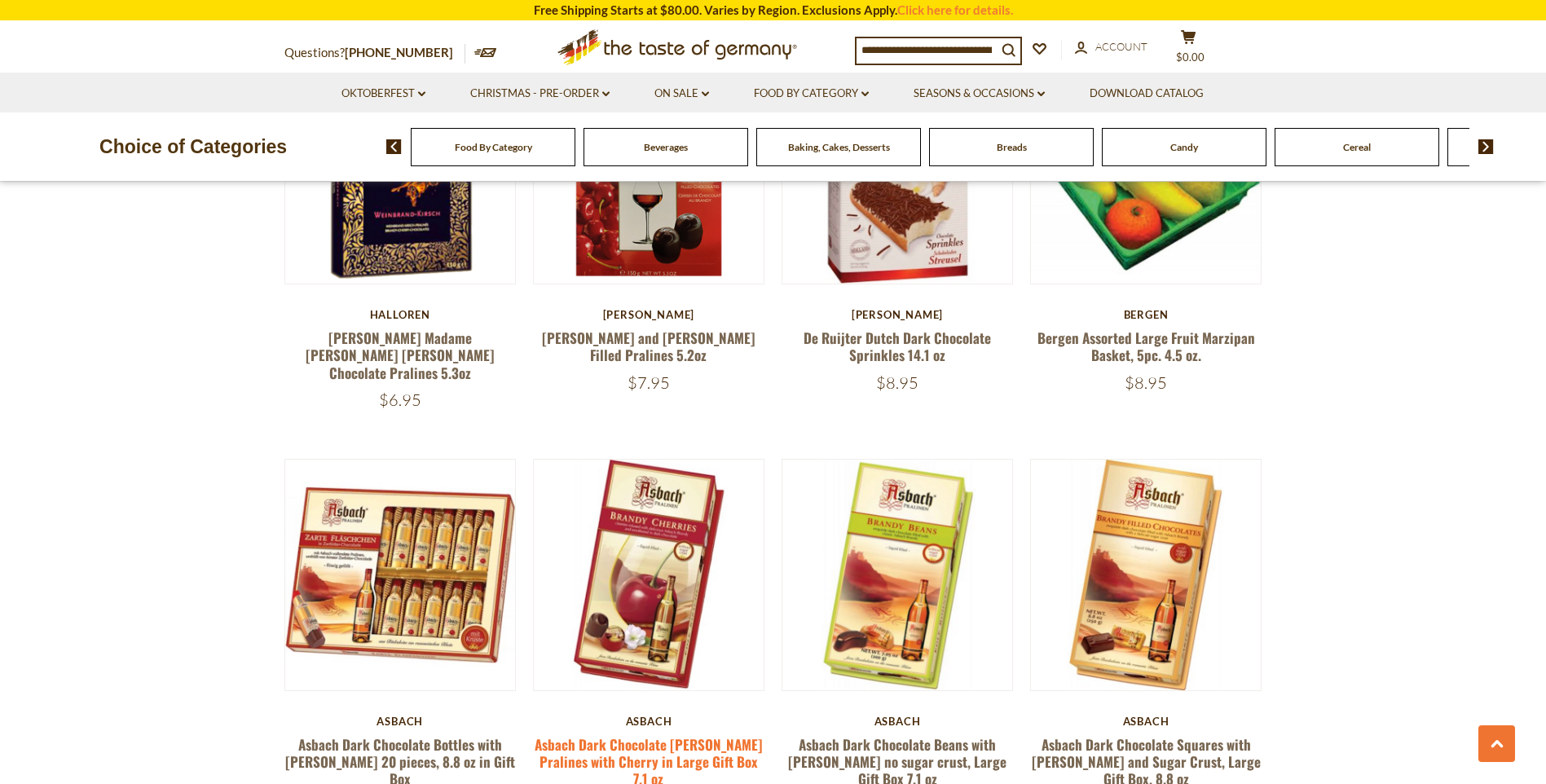
click at [625, 734] on link "Asbach Dark Chocolate [PERSON_NAME] Pralines with Cherry in Large Gift Box 7.1 …" at bounding box center [648, 761] width 228 height 55
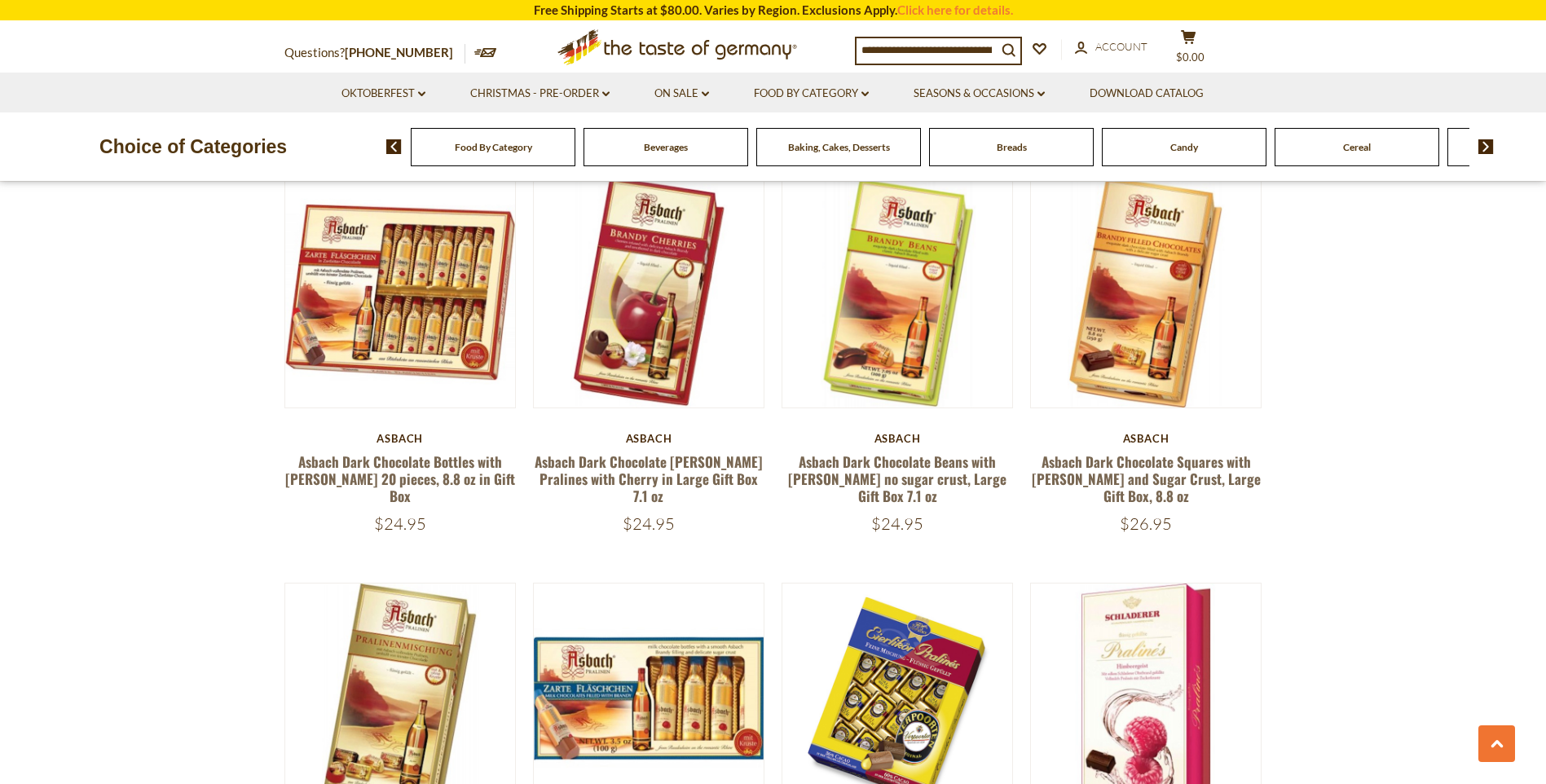
scroll to position [2964, 0]
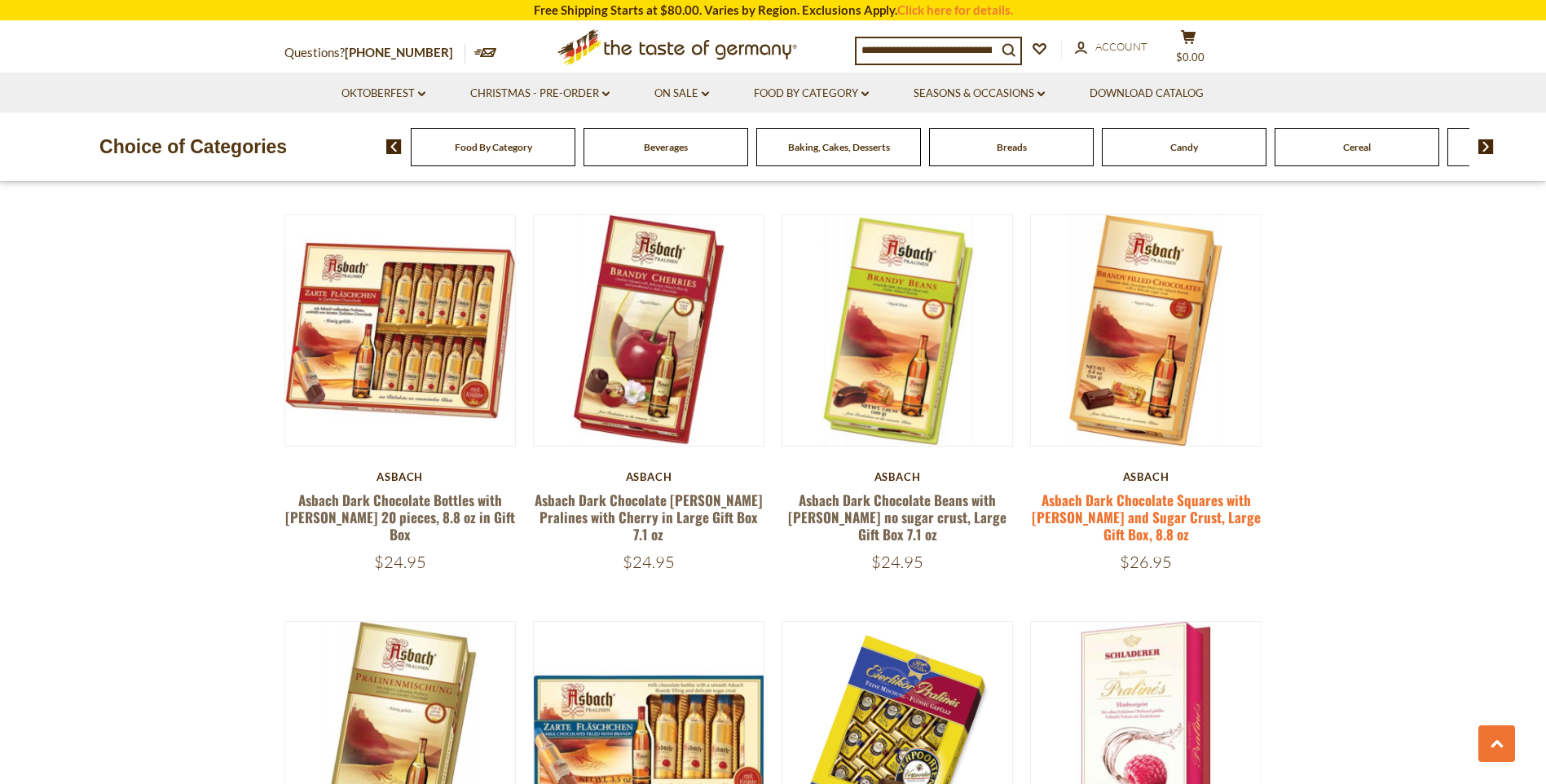
click at [1204, 489] on link "Asbach Dark Chocolate Squares with [PERSON_NAME] and Sugar Crust, Large Gift Bo…" at bounding box center [1146, 517] width 229 height 55
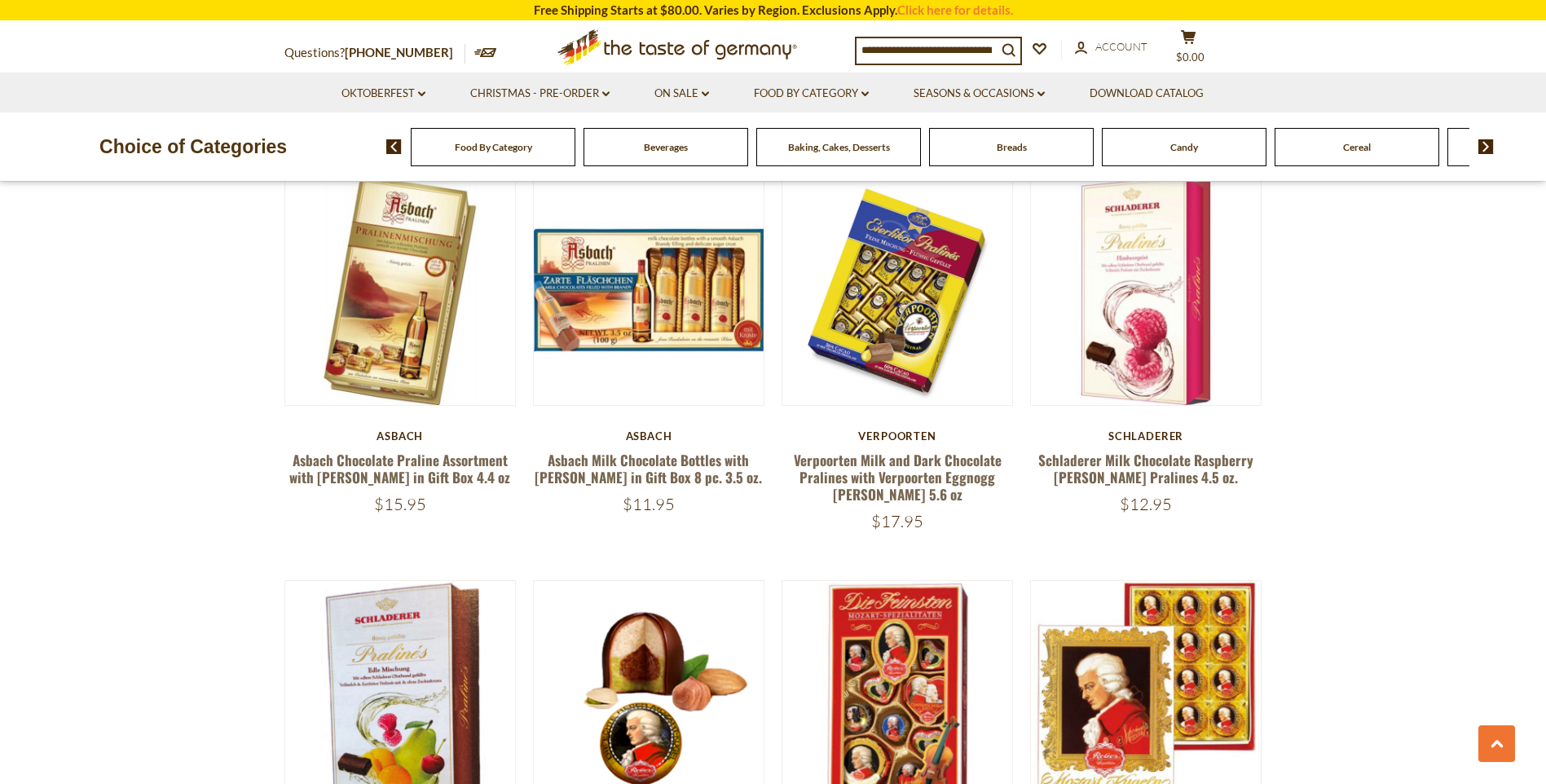
scroll to position [3290, 0]
